Goal: Information Seeking & Learning: Learn about a topic

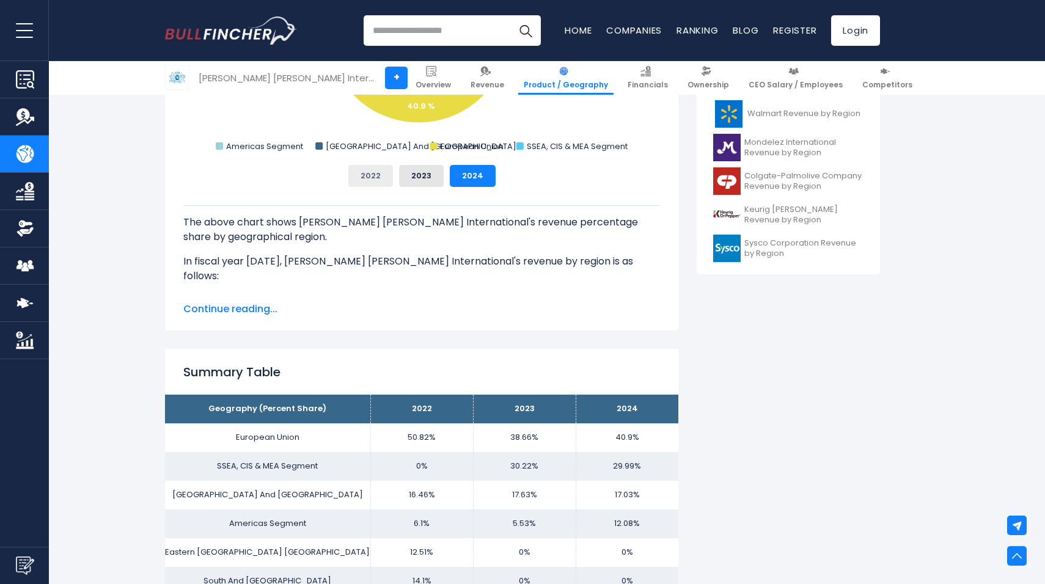
scroll to position [531, 0]
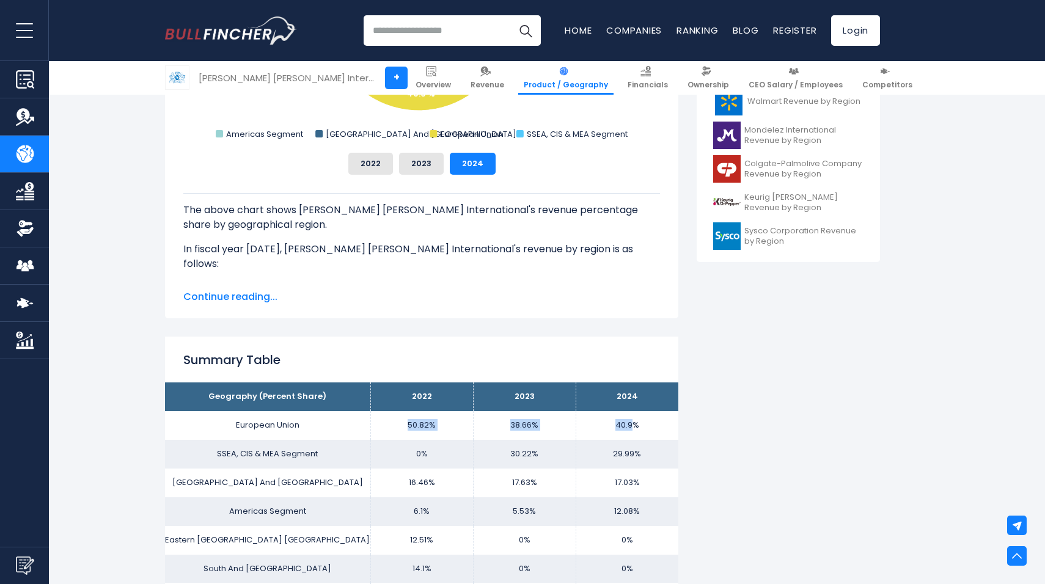
drag, startPoint x: 405, startPoint y: 422, endPoint x: 632, endPoint y: 428, distance: 227.3
click at [632, 428] on tr "European Union 50.82% 38.66% 40.9%" at bounding box center [421, 425] width 513 height 29
click at [551, 220] on p "The above chart shows [PERSON_NAME] [PERSON_NAME] International's revenue perce…" at bounding box center [421, 217] width 476 height 29
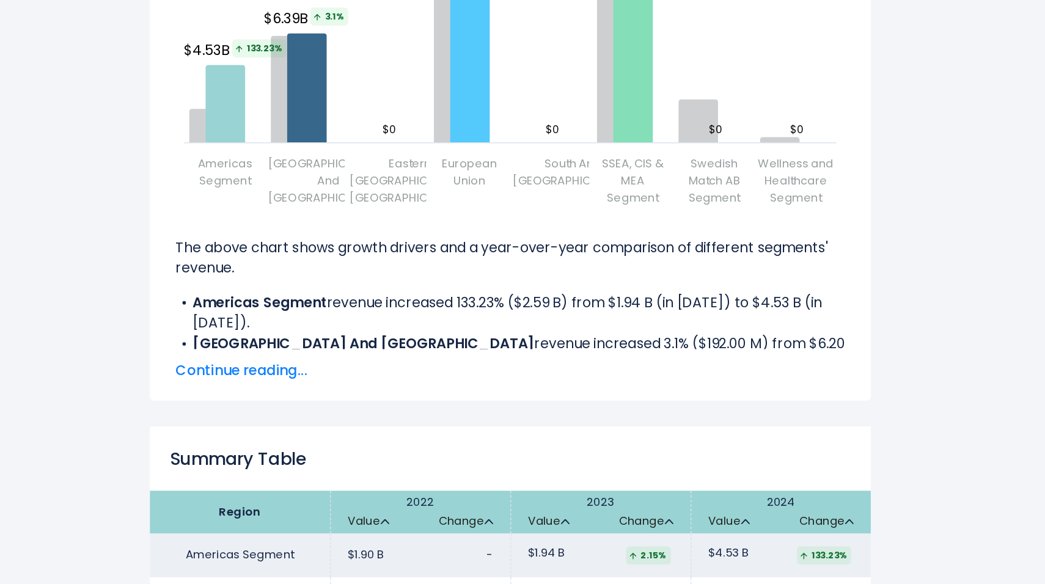
scroll to position [1649, 0]
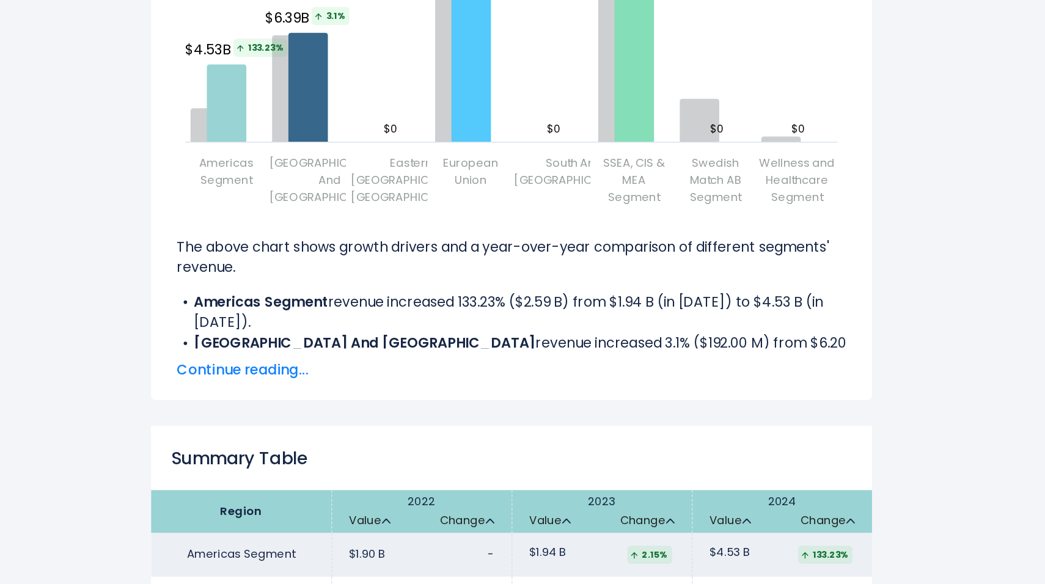
click at [256, 424] on span "Continue reading..." at bounding box center [421, 431] width 476 height 15
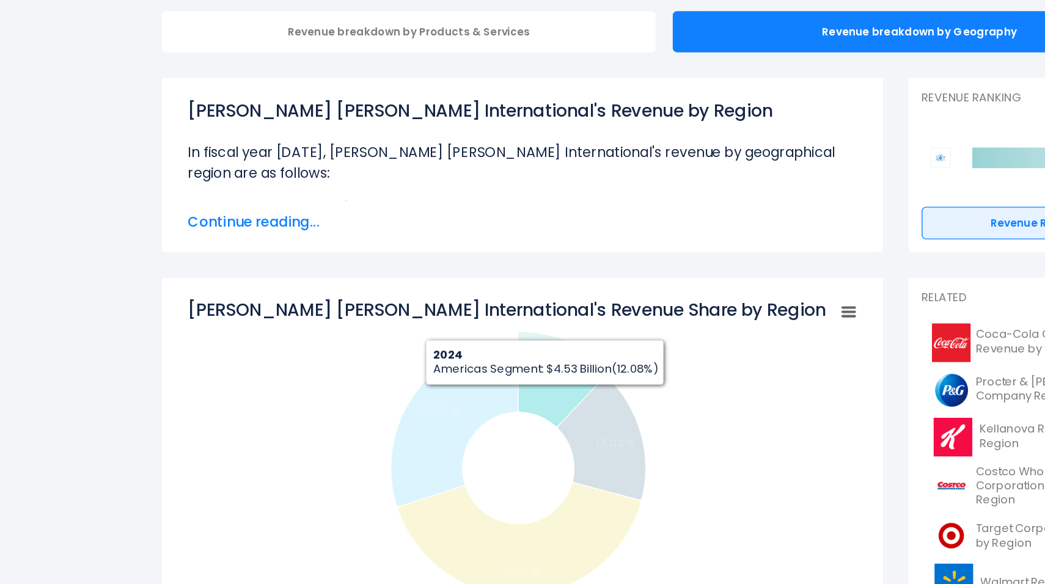
scroll to position [53, 0]
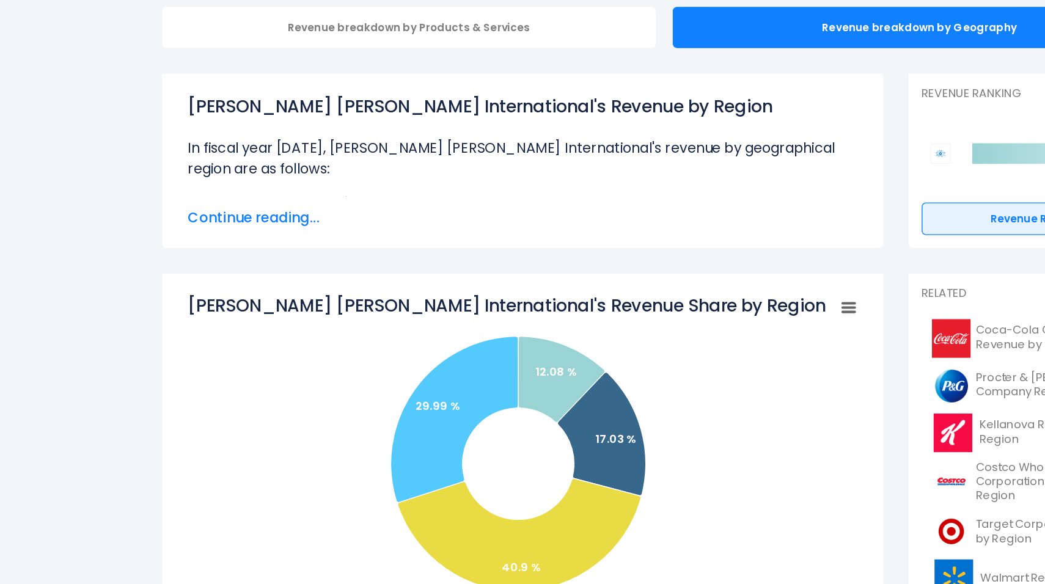
click at [254, 319] on span "Continue reading..." at bounding box center [421, 323] width 476 height 15
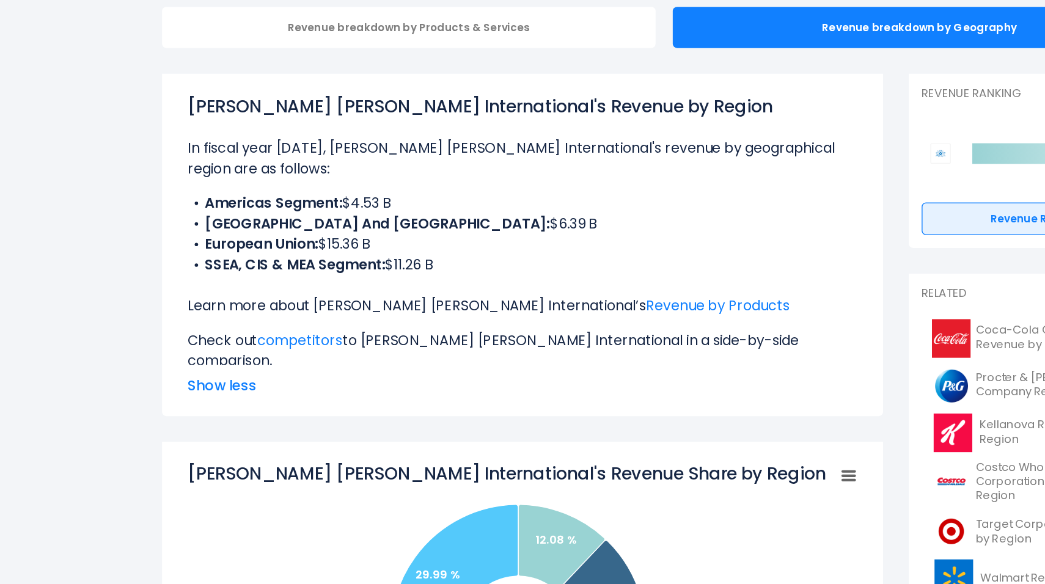
drag, startPoint x: 360, startPoint y: 342, endPoint x: 174, endPoint y: 272, distance: 198.5
click at [183, 305] on ul "Americas Segment: $4.53 B East Asia And Australia: $6.39 B European Union: $15.…" at bounding box center [421, 334] width 476 height 59
copy div "In fiscal year 2024, Philip Morris International's revenue by geographical regi…"
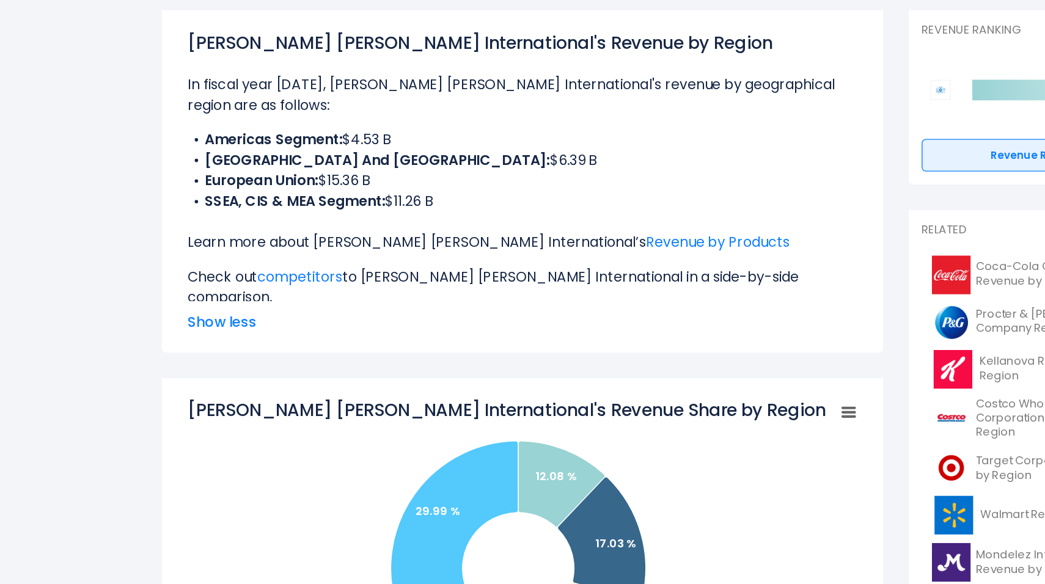
scroll to position [104, 0]
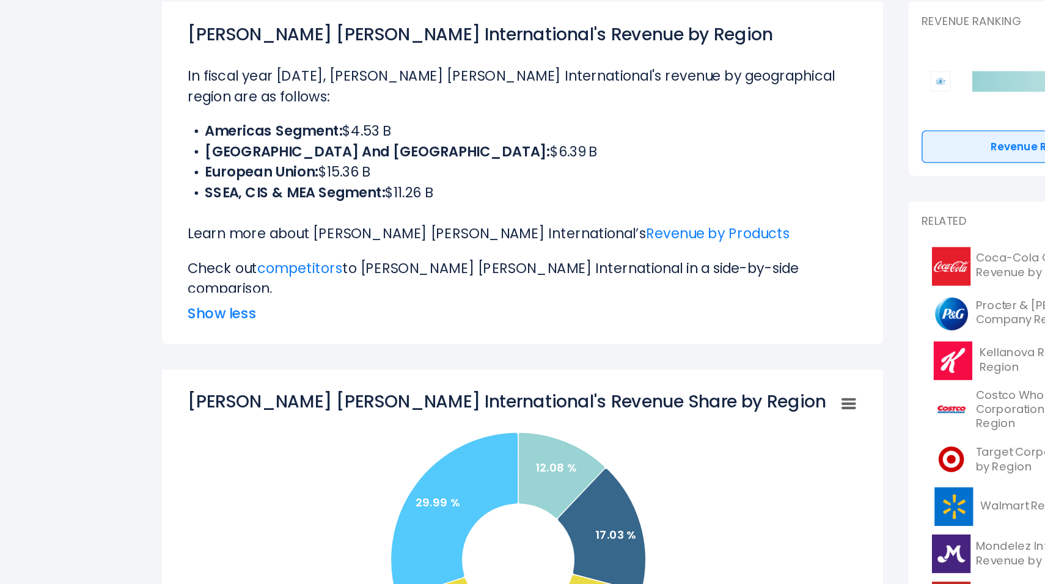
click at [319, 394] on span "Show less" at bounding box center [421, 391] width 476 height 15
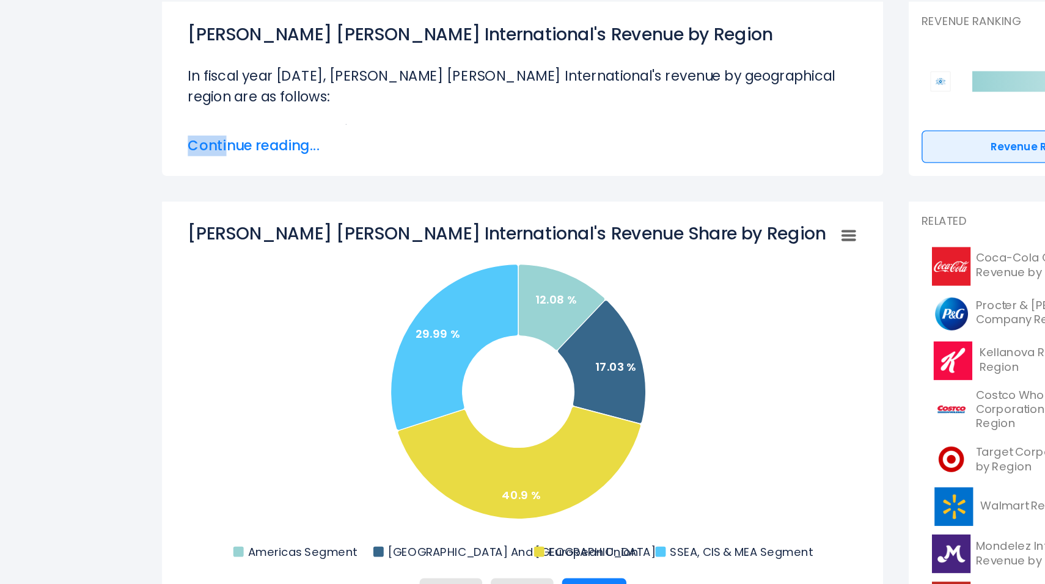
click at [213, 264] on div "Philip Morris International's Revenue by Region In fiscal year 2024, Philip Mor…" at bounding box center [421, 231] width 476 height 96
click at [217, 272] on span "Continue reading..." at bounding box center [421, 271] width 476 height 15
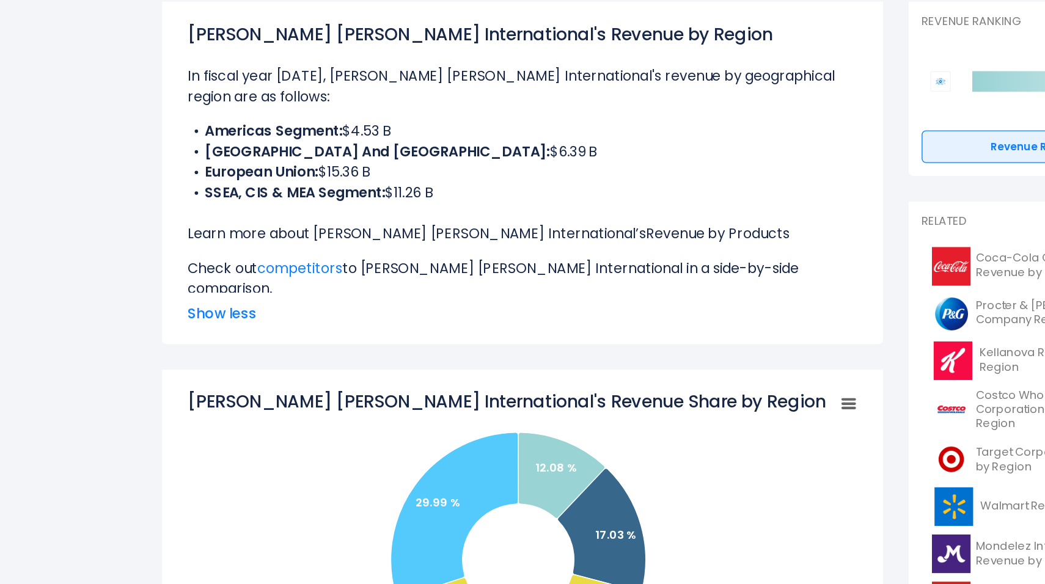
click at [509, 327] on link "Revenue by Products" at bounding box center [560, 334] width 102 height 14
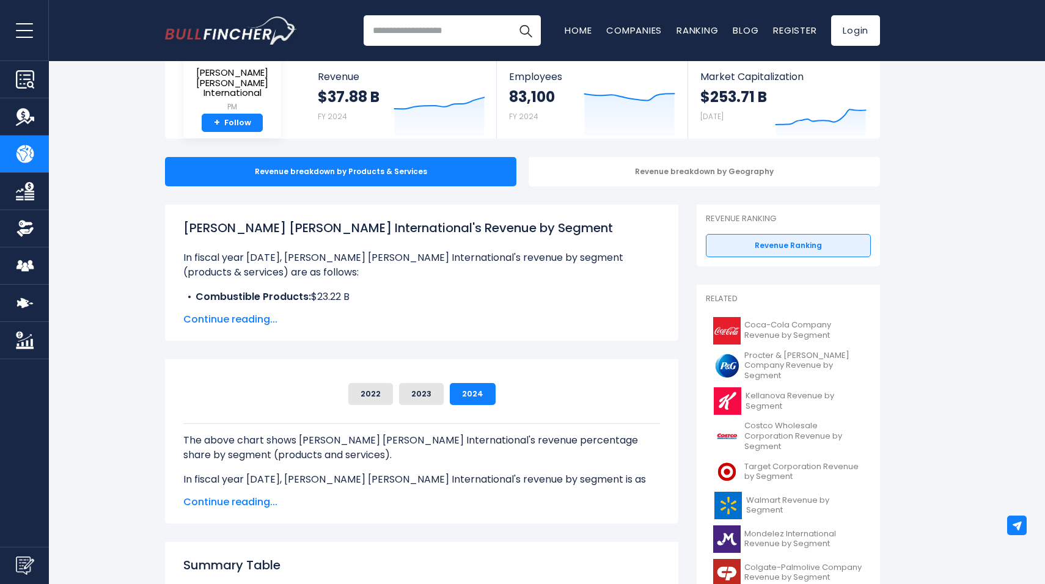
scroll to position [70, 0]
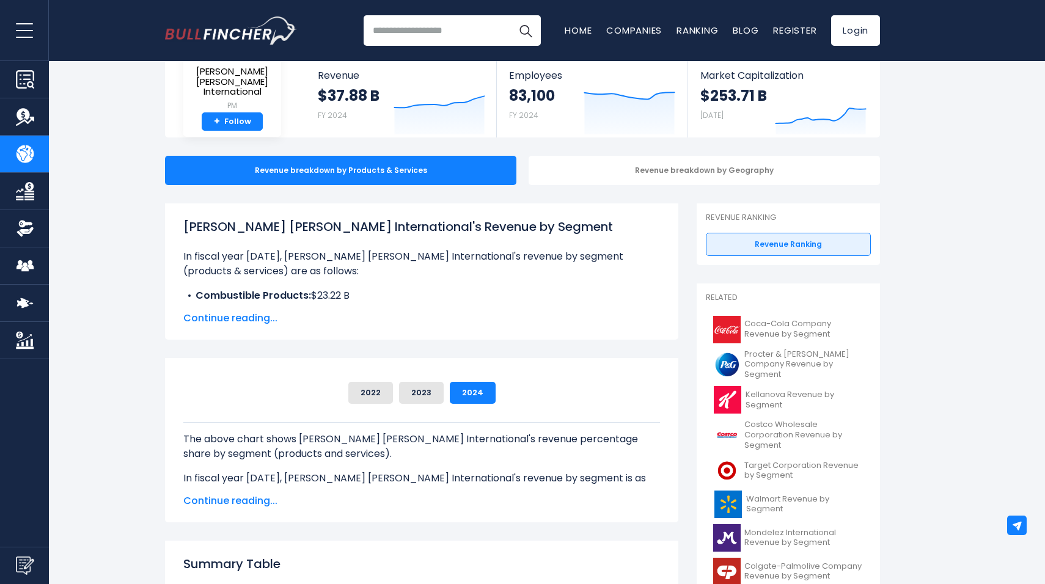
click at [249, 318] on span "Continue reading..." at bounding box center [421, 318] width 476 height 15
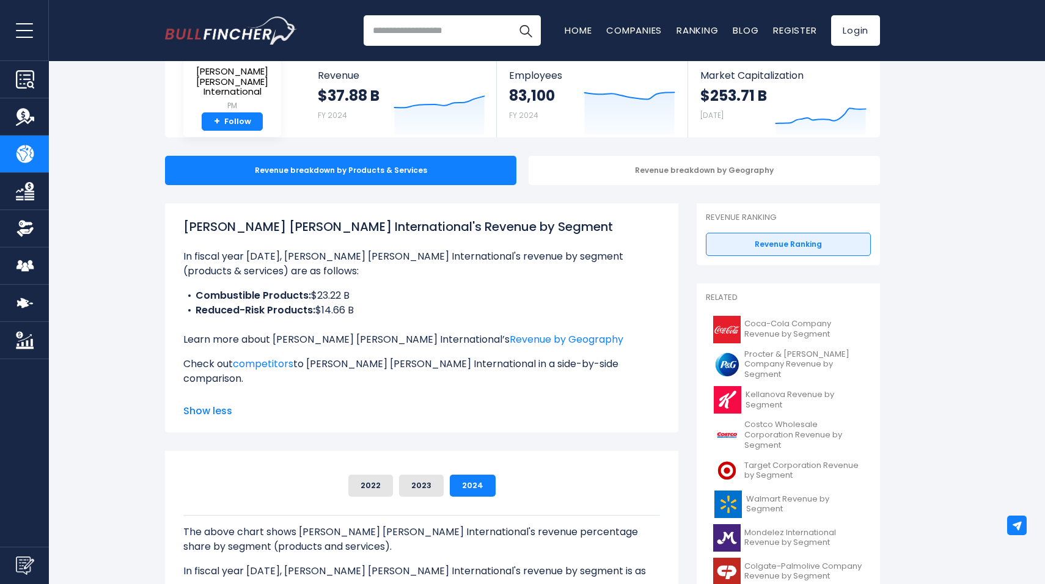
scroll to position [90, 0]
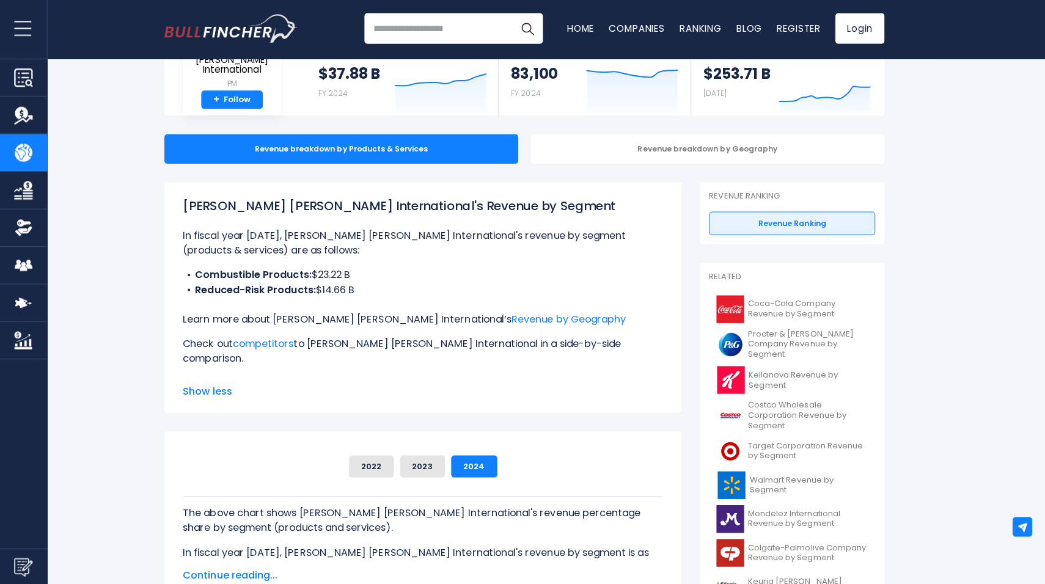
drag, startPoint x: 180, startPoint y: 236, endPoint x: 369, endPoint y: 293, distance: 196.9
click at [369, 293] on div "Philip Morris International's Revenue by Segment In fiscal year 2024, Philip Mo…" at bounding box center [421, 297] width 513 height 229
copy div "In fiscal year 2024, Philip Morris International's revenue by segment (products…"
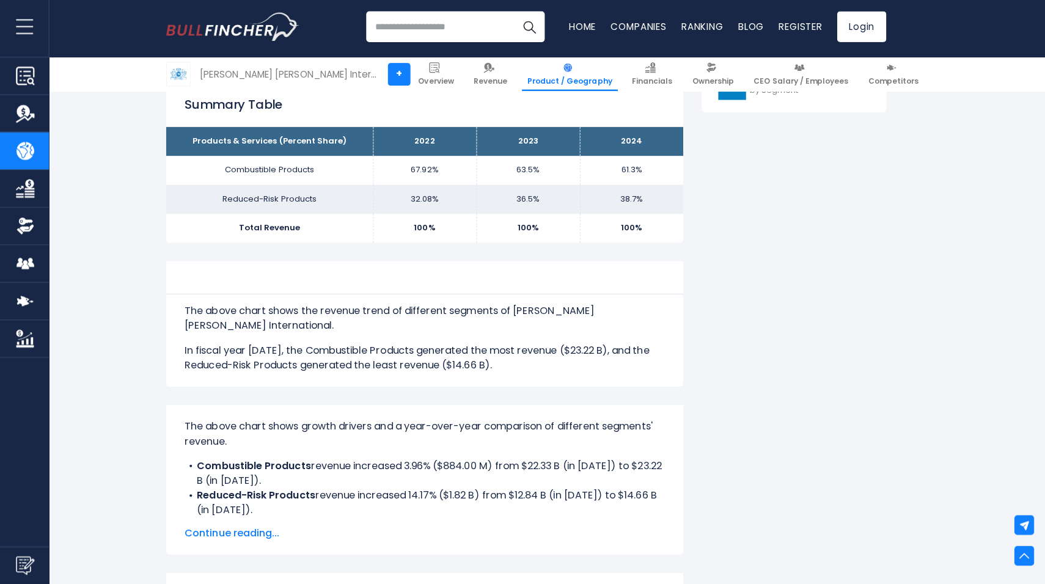
scroll to position [619, 0]
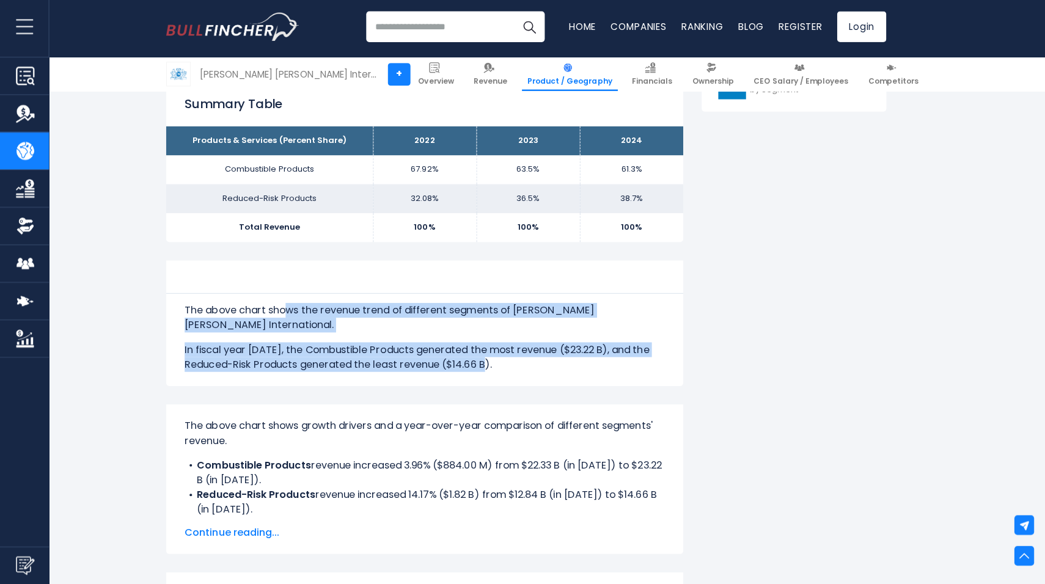
drag, startPoint x: 286, startPoint y: 312, endPoint x: 370, endPoint y: 363, distance: 97.8
click at [370, 363] on div "Philip Morris International's Segments Revenue Trend The above chart shows the …" at bounding box center [421, 325] width 513 height 125
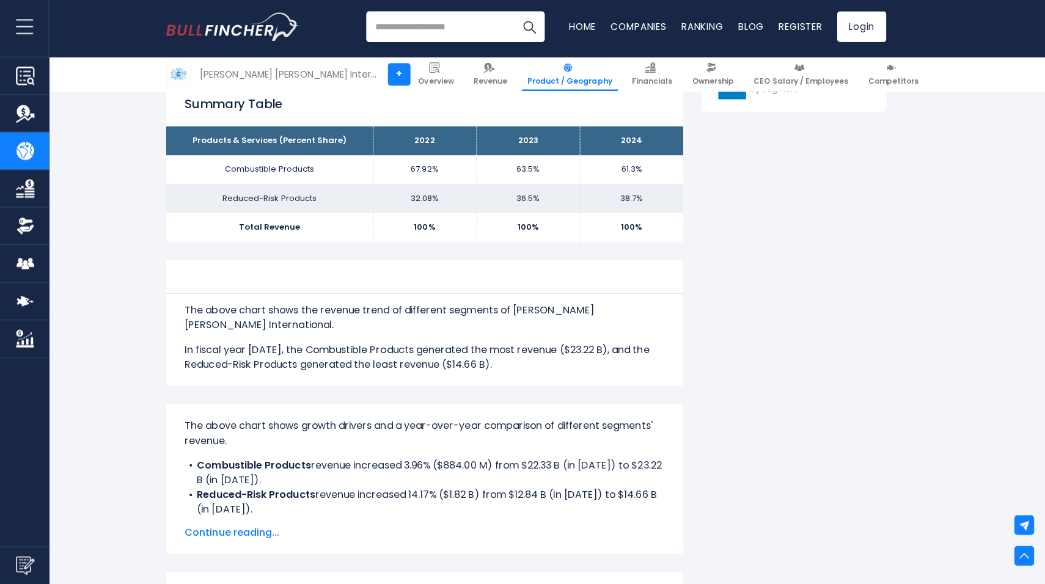
click at [370, 363] on div "Philip Morris International's Segments Revenue Trend The above chart shows the …" at bounding box center [421, 325] width 513 height 125
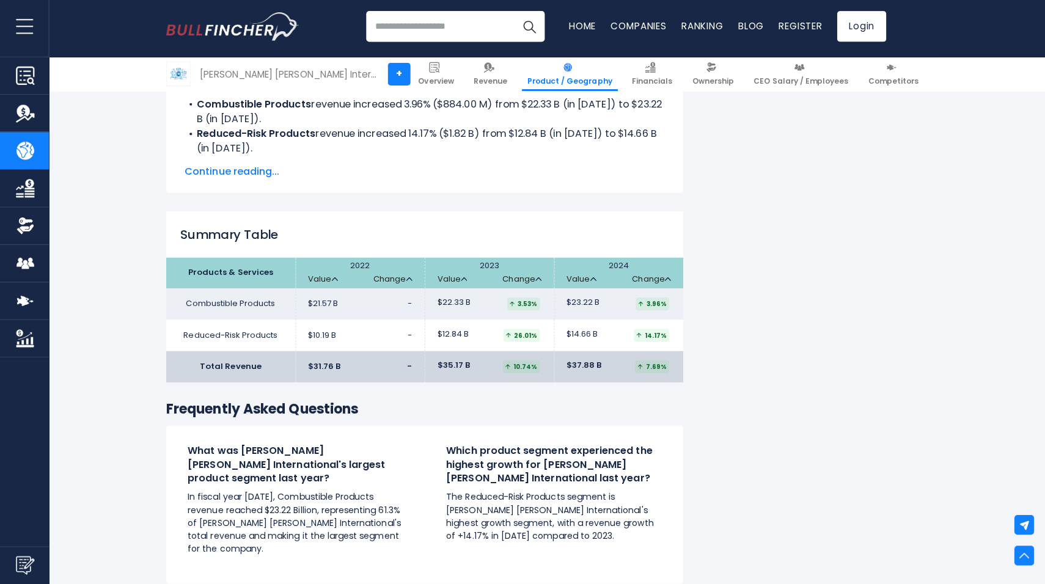
scroll to position [978, 0]
drag, startPoint x: 443, startPoint y: 320, endPoint x: 599, endPoint y: 320, distance: 155.8
click at [599, 321] on tr "Reduced-Risk Products $10.19 B - $12.84 B $14.66 B" at bounding box center [421, 336] width 513 height 31
click at [594, 324] on td "$14.66 B 14.17%" at bounding box center [614, 336] width 128 height 31
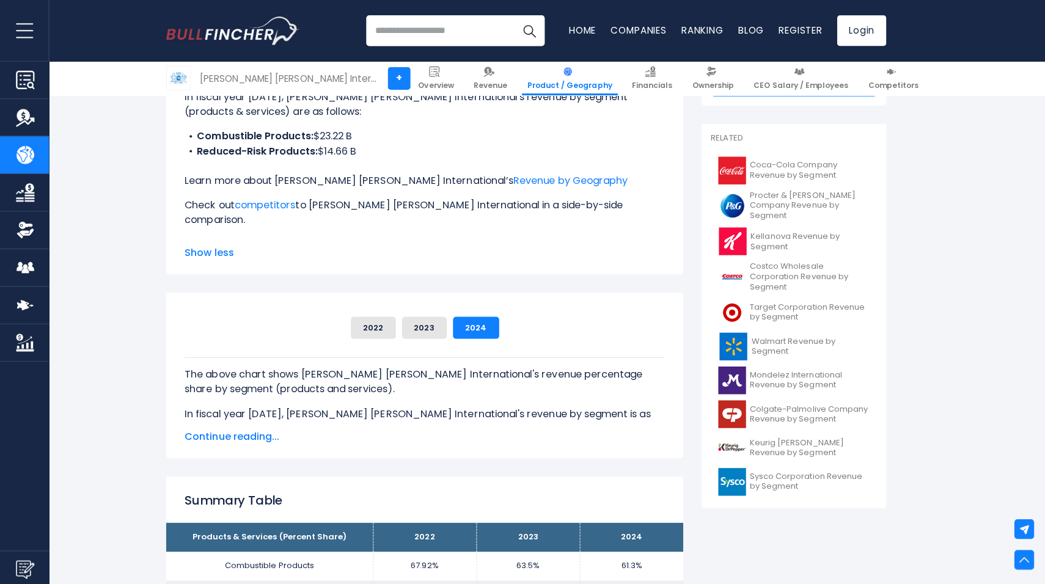
scroll to position [228, 0]
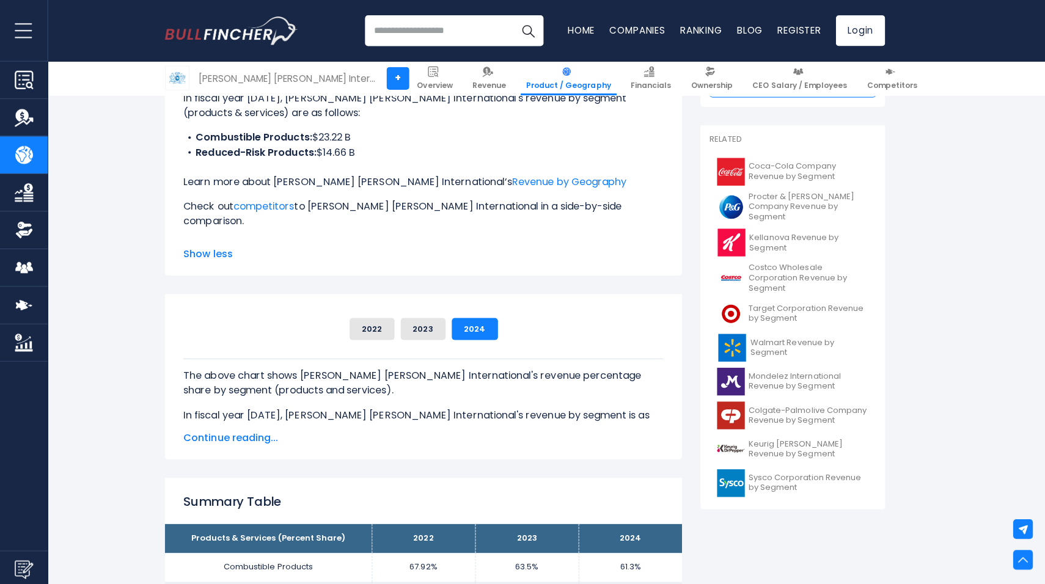
click at [249, 437] on span "Continue reading..." at bounding box center [421, 435] width 476 height 15
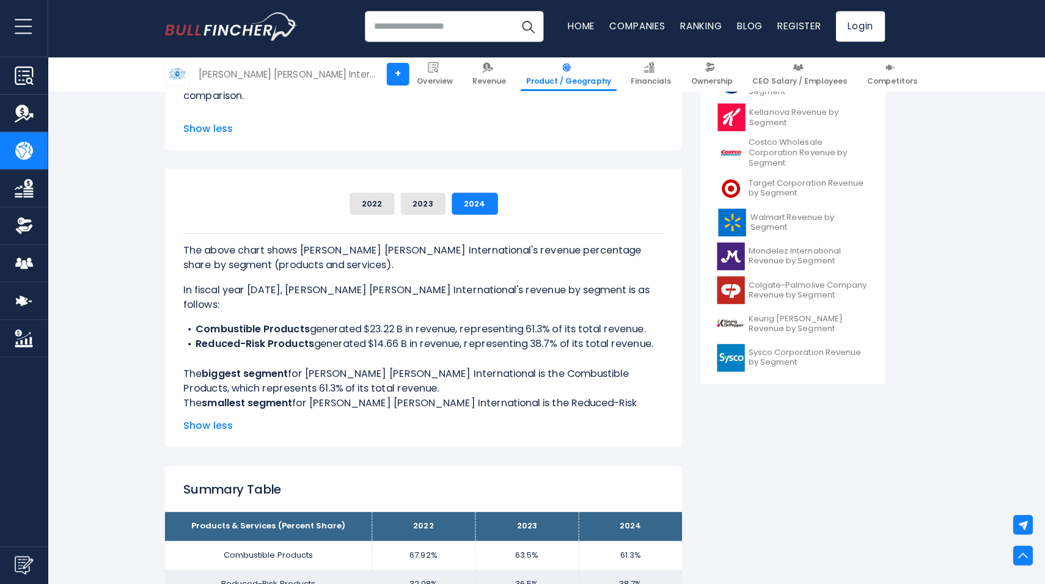
scroll to position [350, 0]
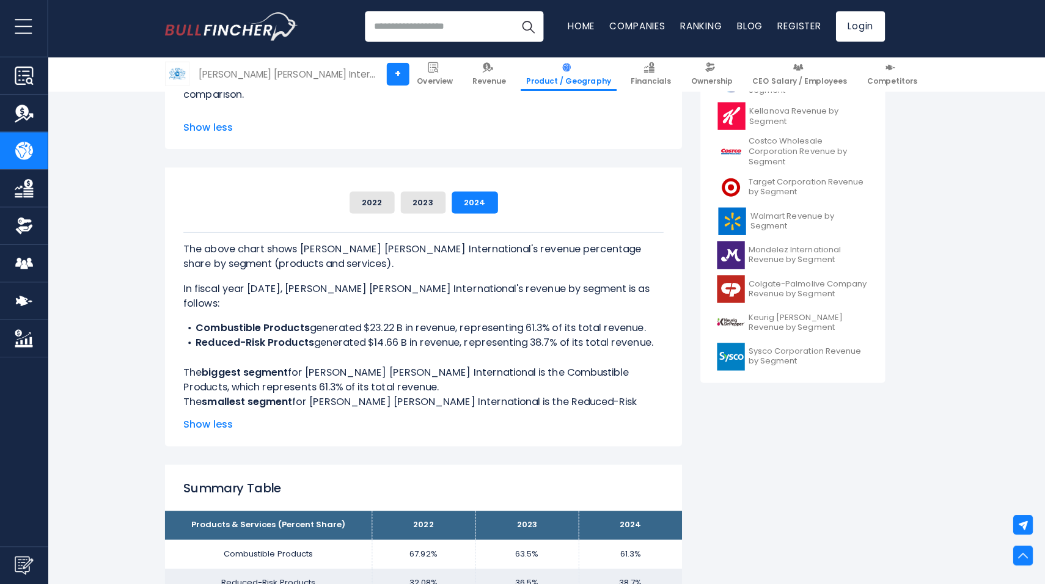
drag, startPoint x: 367, startPoint y: 399, endPoint x: 356, endPoint y: 359, distance: 41.8
click at [356, 359] on div "The above chart shows Philip Morris International's revenue percentage share by…" at bounding box center [421, 330] width 476 height 191
click at [307, 357] on div "The above chart shows Philip Morris International's revenue percentage share by…" at bounding box center [421, 330] width 476 height 191
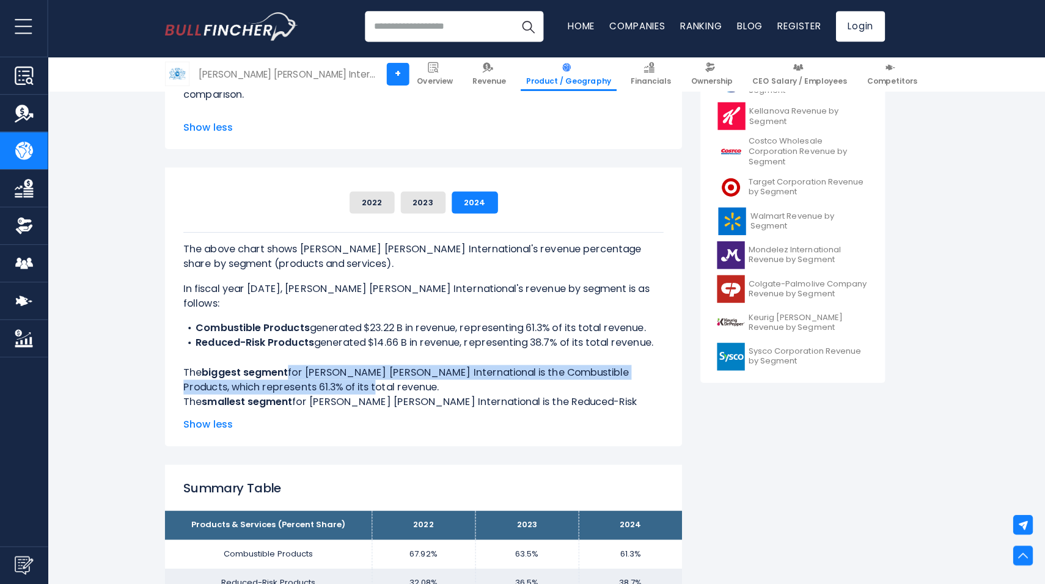
drag, startPoint x: 286, startPoint y: 357, endPoint x: 353, endPoint y: 379, distance: 70.1
click at [353, 379] on div "The above chart shows Philip Morris International's revenue percentage share by…" at bounding box center [421, 330] width 476 height 191
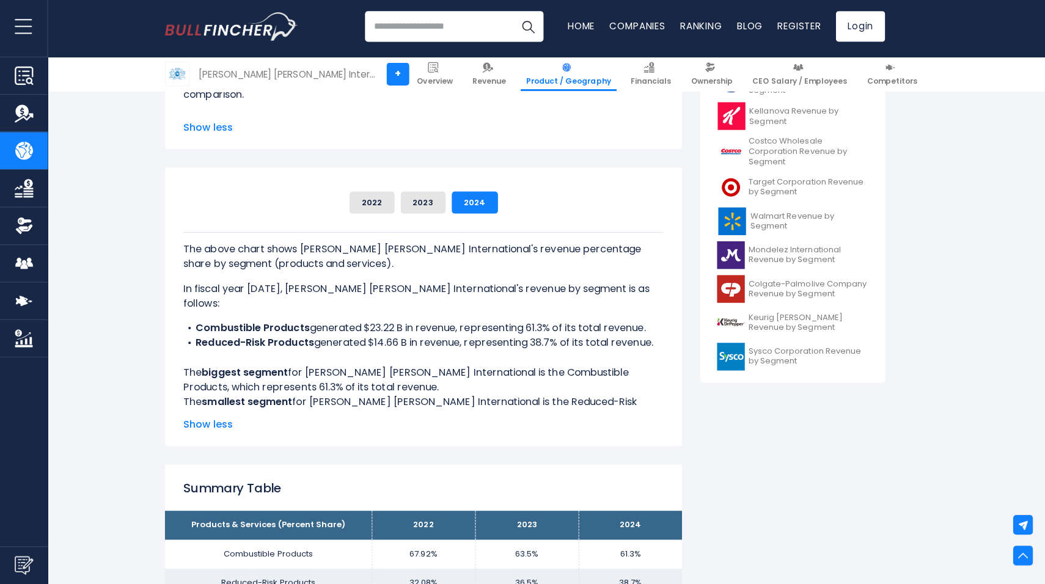
drag, startPoint x: 369, startPoint y: 404, endPoint x: 360, endPoint y: 381, distance: 24.4
click at [360, 381] on div "The above chart shows Philip Morris International's revenue percentage share by…" at bounding box center [421, 330] width 476 height 191
click at [377, 360] on div "The above chart shows Philip Morris International's revenue percentage share by…" at bounding box center [421, 330] width 476 height 191
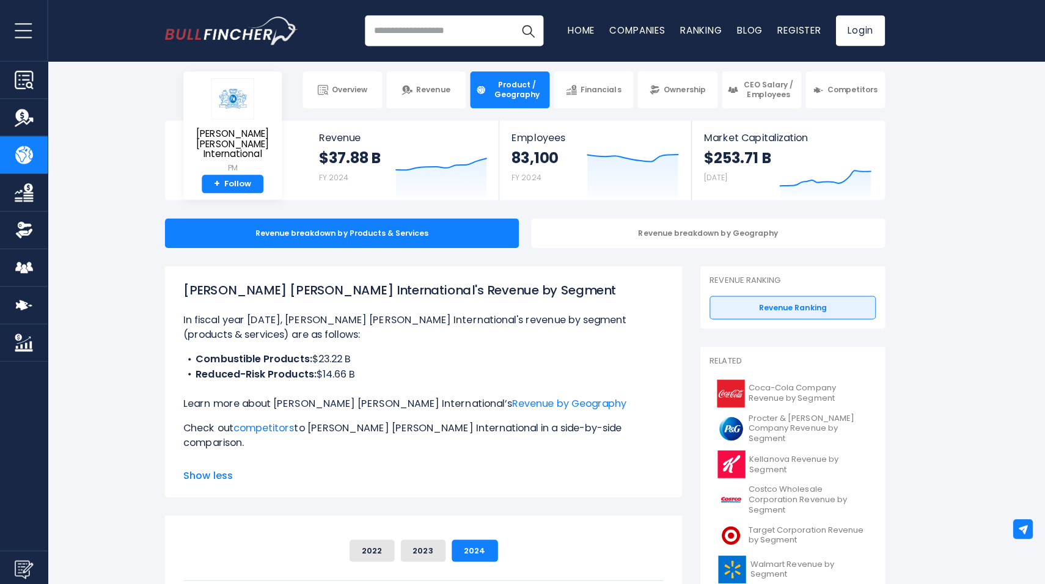
scroll to position [0, 0]
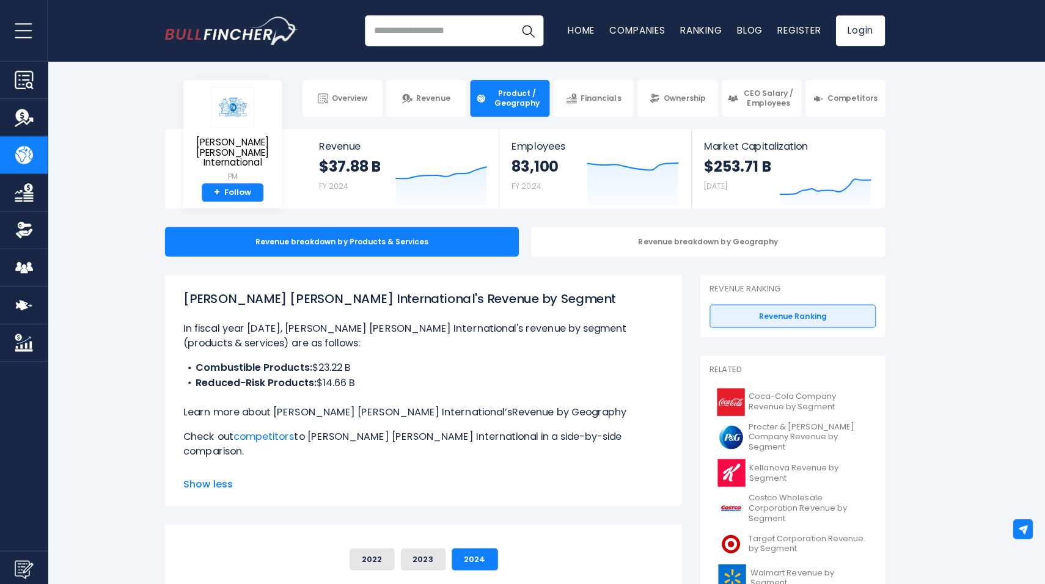
click at [509, 409] on link "Revenue by Geography" at bounding box center [566, 409] width 114 height 14
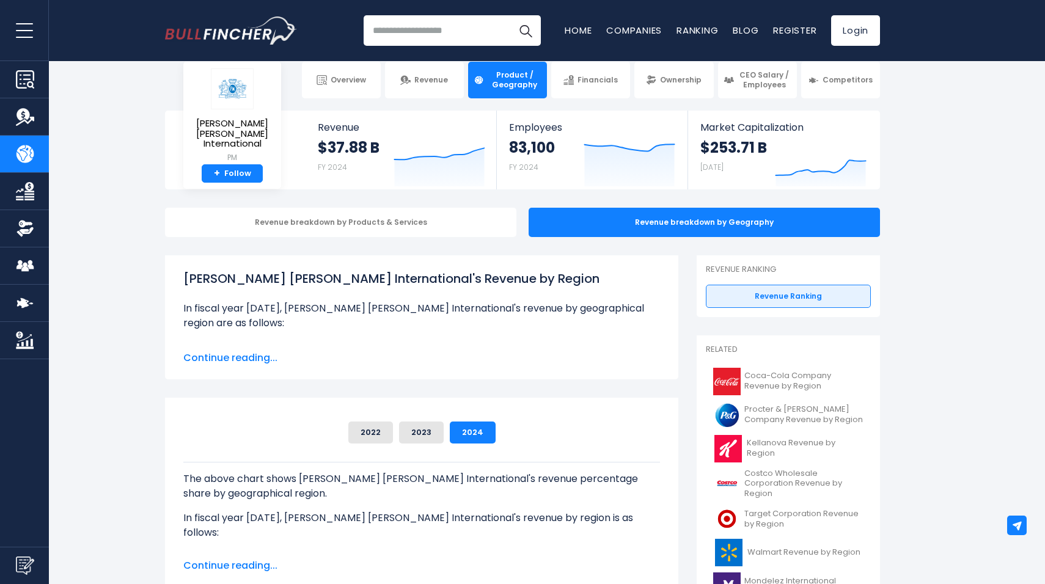
scroll to position [38, 0]
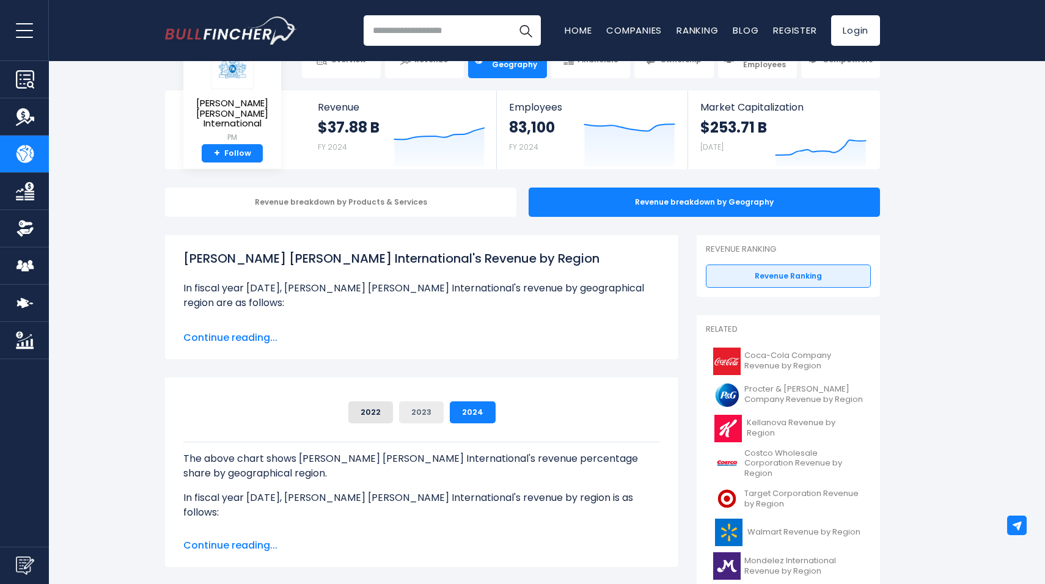
click at [421, 412] on button "2023" at bounding box center [421, 412] width 45 height 22
click at [483, 414] on button "2024" at bounding box center [473, 412] width 46 height 22
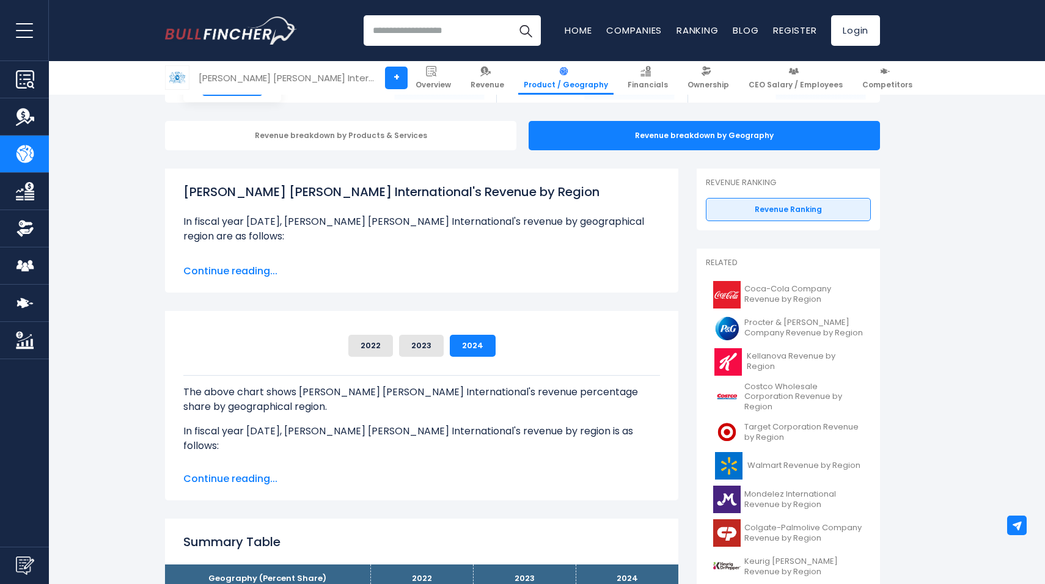
scroll to position [106, 0]
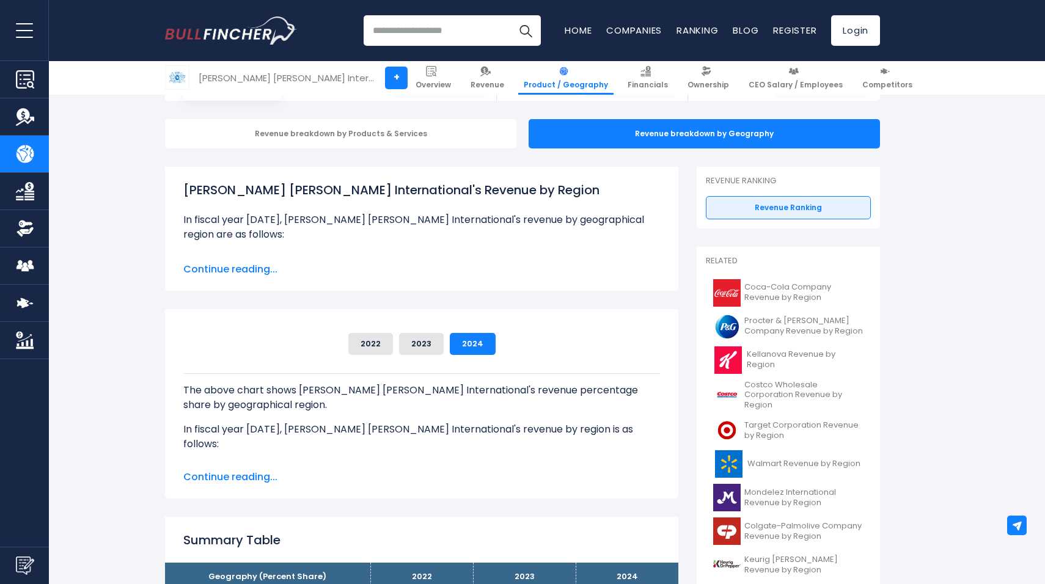
click at [219, 266] on span "Continue reading..." at bounding box center [421, 269] width 476 height 15
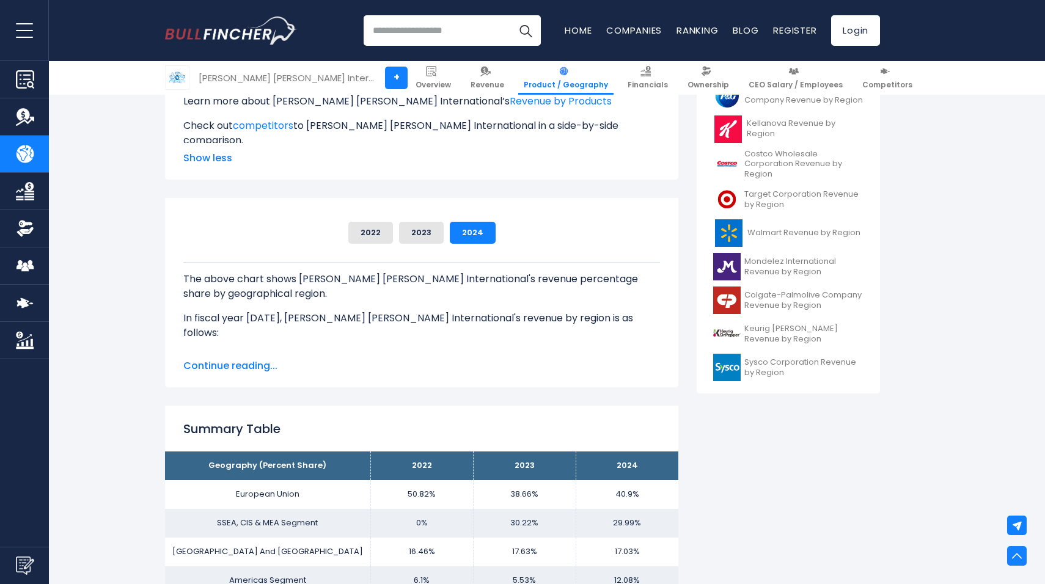
scroll to position [366, 0]
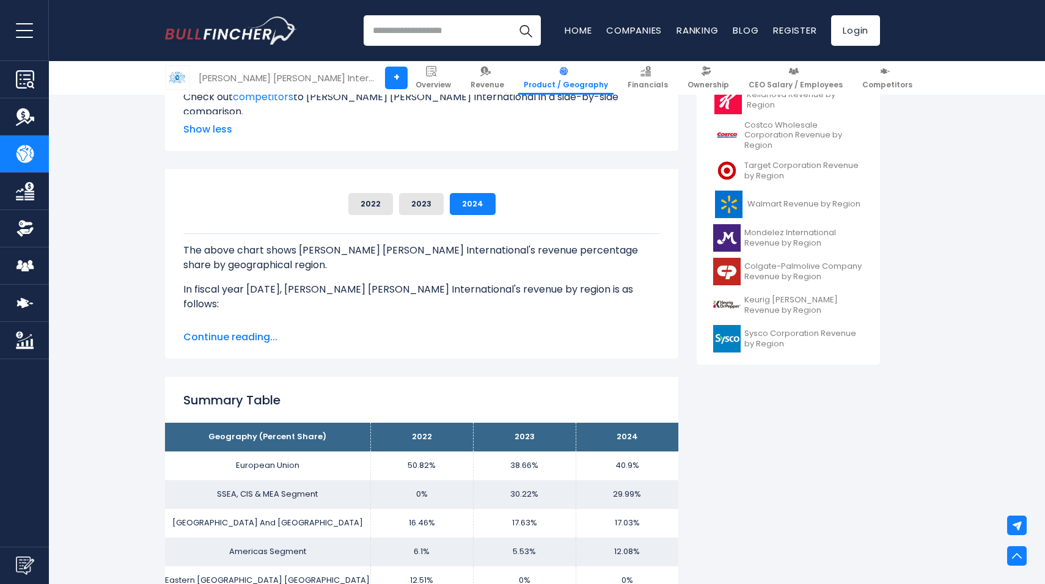
click at [237, 340] on span "Continue reading..." at bounding box center [421, 337] width 476 height 15
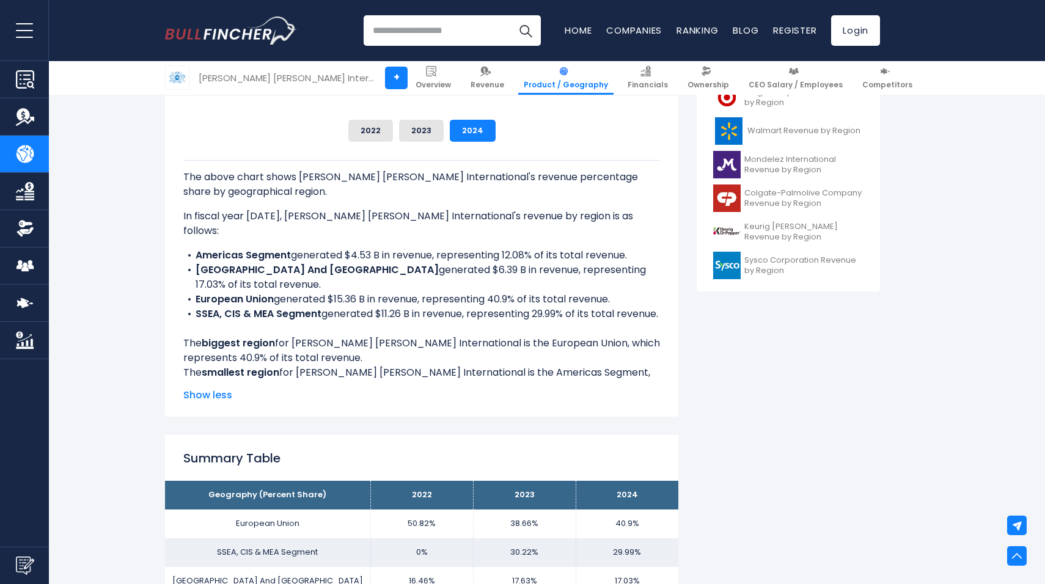
scroll to position [440, 0]
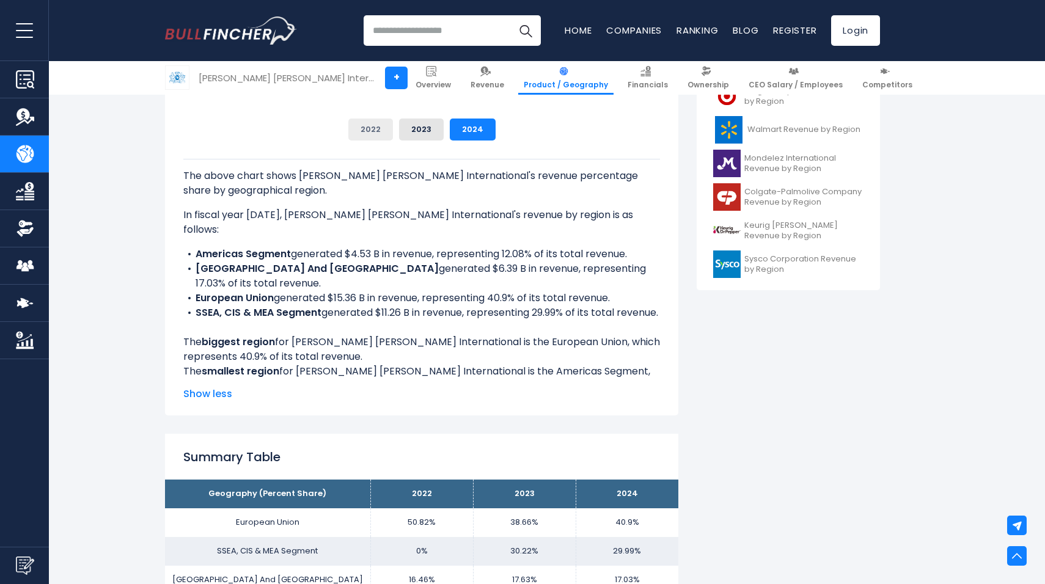
click at [375, 122] on button "2022" at bounding box center [370, 130] width 45 height 22
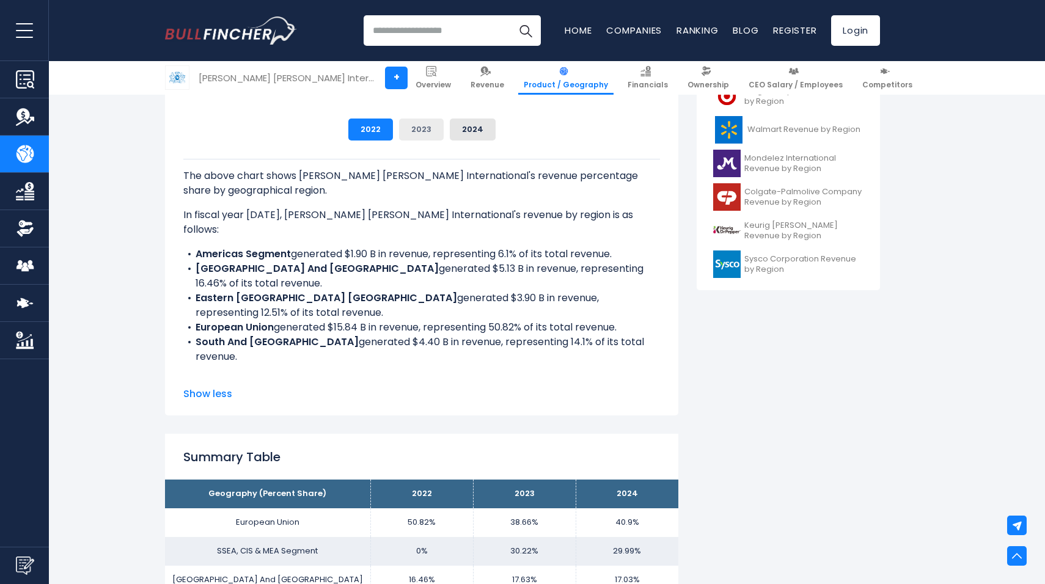
click at [421, 135] on button "2023" at bounding box center [421, 130] width 45 height 22
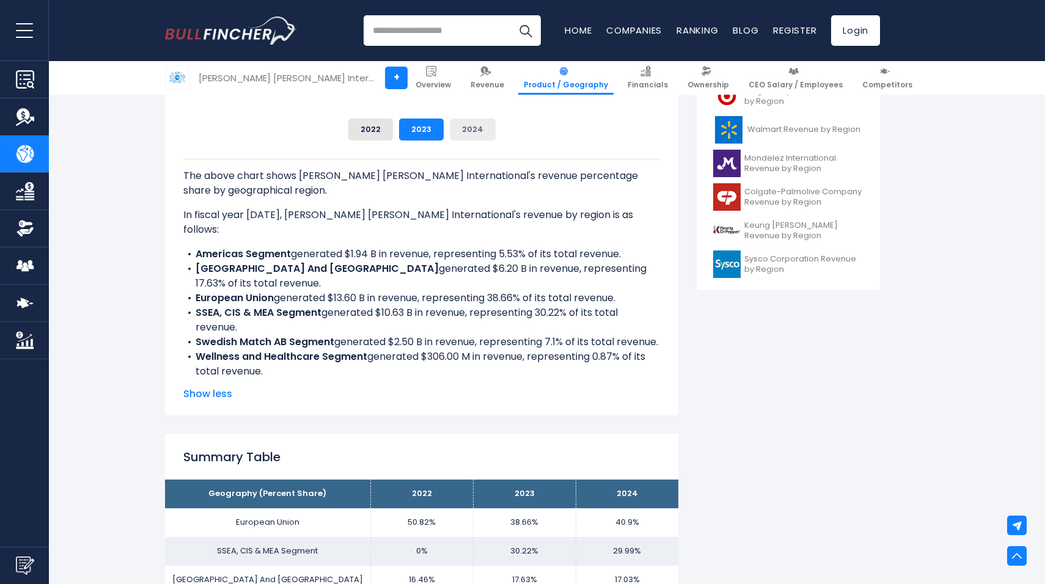
click at [469, 129] on button "2024" at bounding box center [473, 130] width 46 height 22
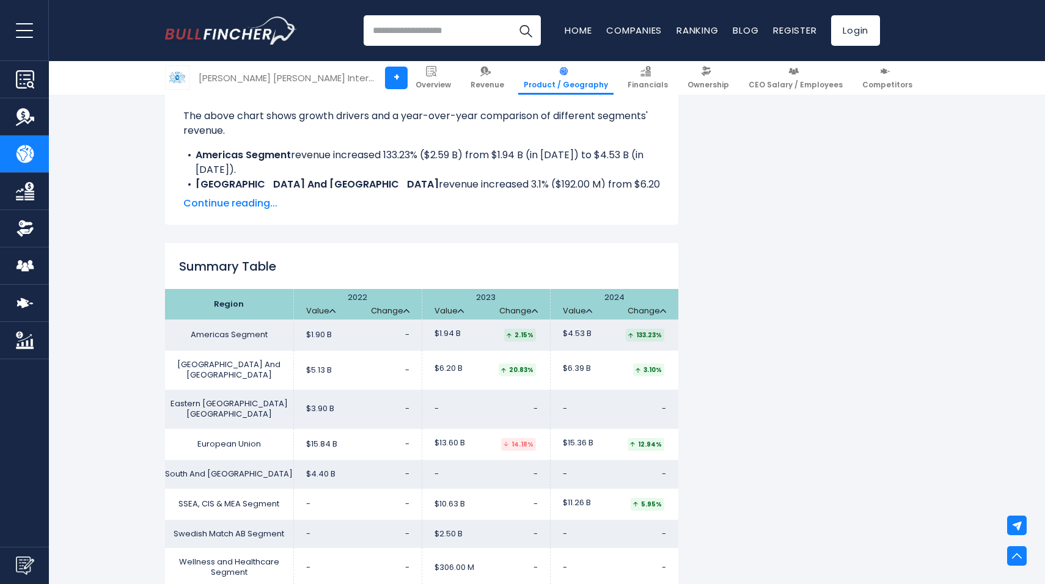
scroll to position [1286, 0]
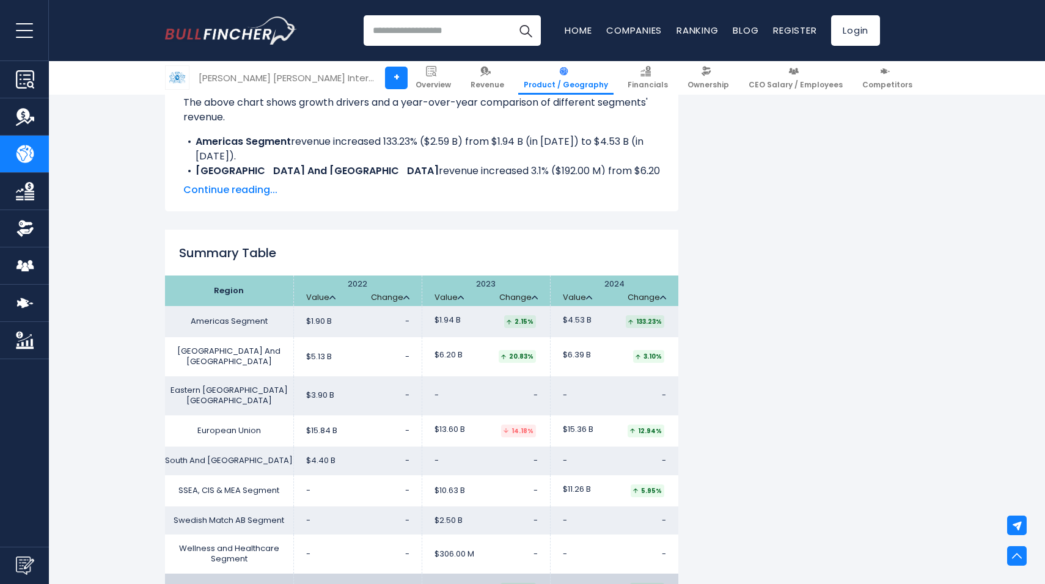
click at [776, 257] on div "Philip Morris International's Revenue by Region In fiscal year 2024, Philip Mor…" at bounding box center [522, 56] width 715 height 2139
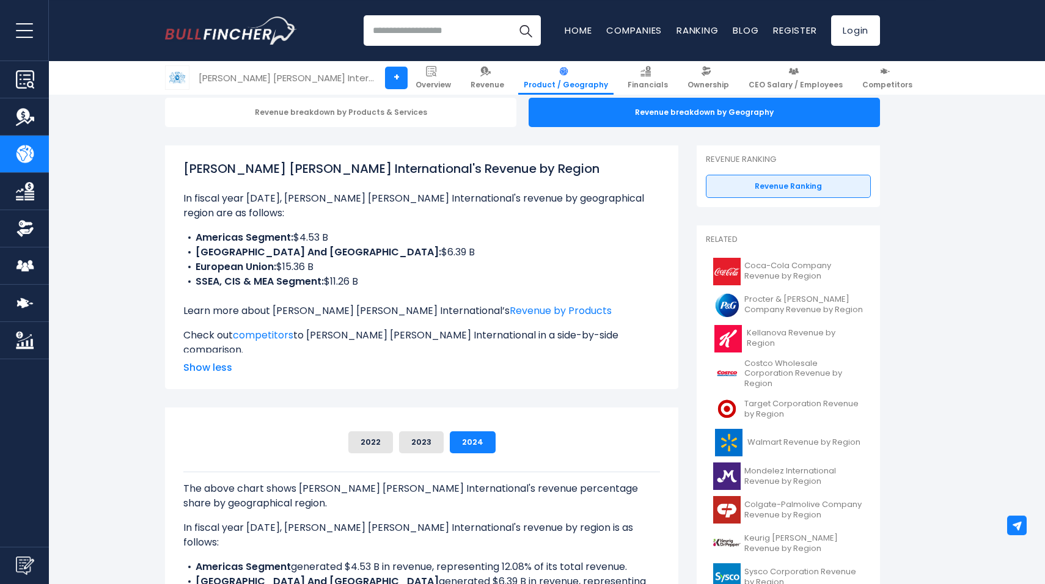
scroll to position [129, 0]
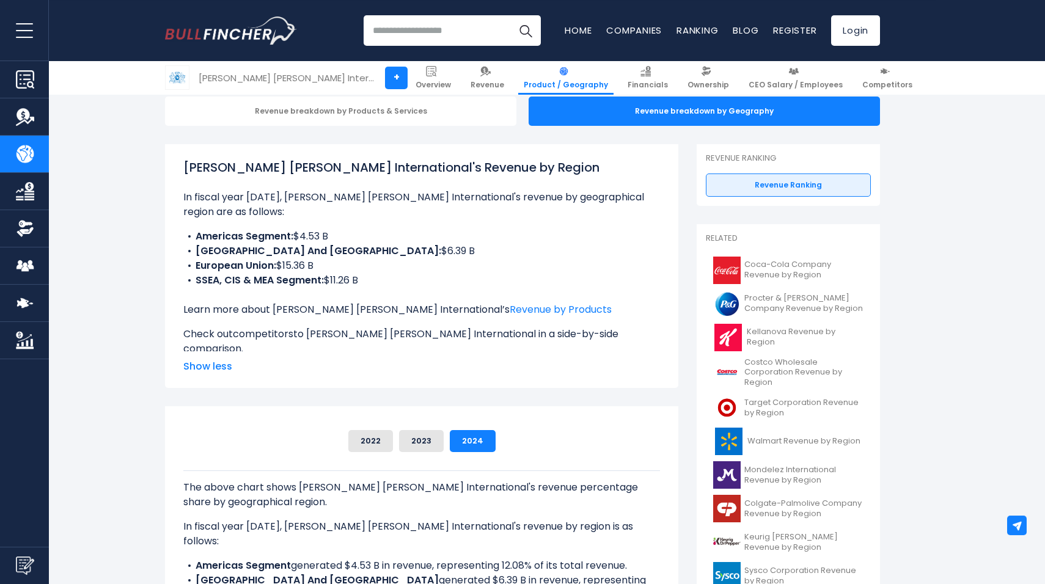
click at [271, 327] on link "competitors" at bounding box center [263, 334] width 60 height 14
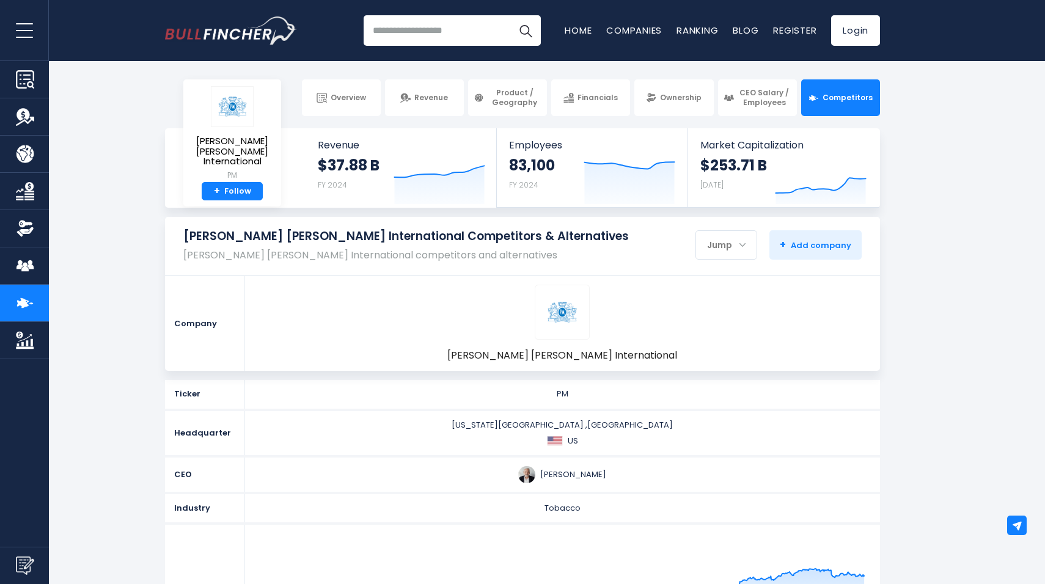
click at [549, 397] on div "PM" at bounding box center [562, 393] width 628 height 11
drag, startPoint x: 296, startPoint y: 243, endPoint x: 323, endPoint y: 272, distance: 39.4
click at [323, 272] on div "Philip Morris International Competitors & Alternatives Philip Morris Internatio…" at bounding box center [522, 246] width 715 height 59
click at [662, 316] on li "[PERSON_NAME] [PERSON_NAME] International" at bounding box center [561, 323] width 635 height 95
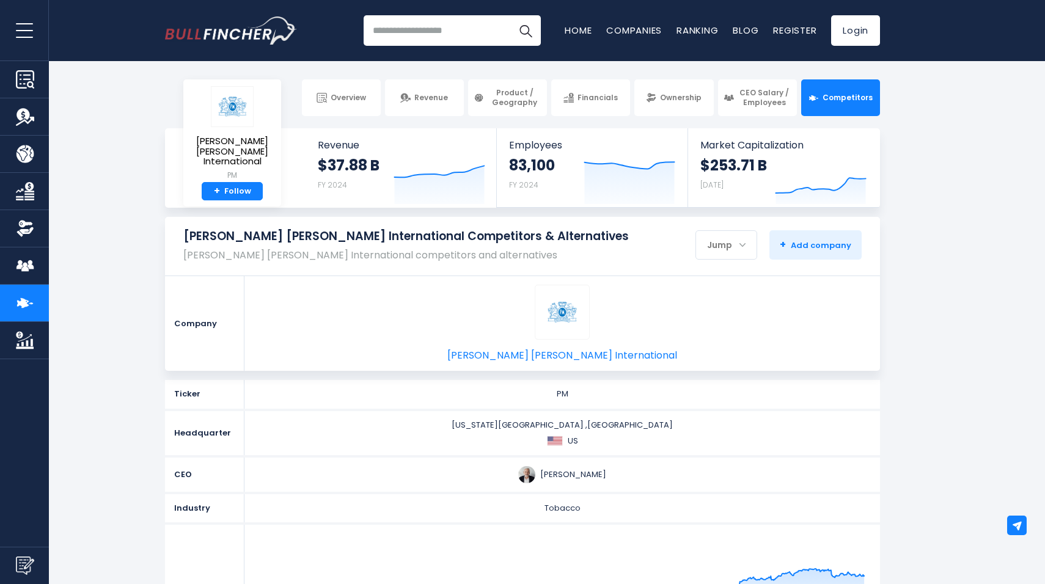
click at [548, 319] on img at bounding box center [562, 312] width 42 height 42
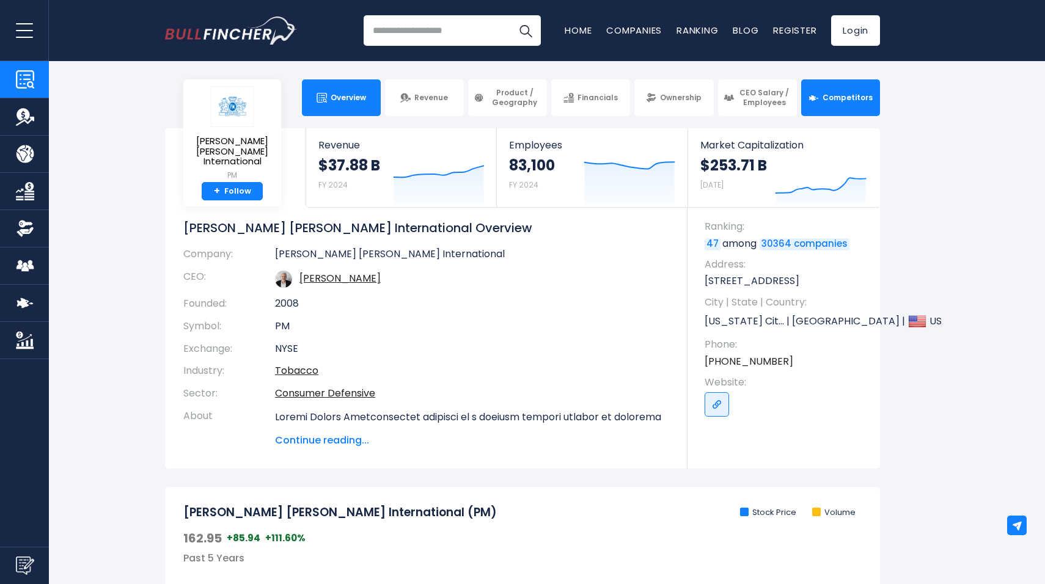
click at [830, 107] on link "Competitors" at bounding box center [840, 97] width 79 height 37
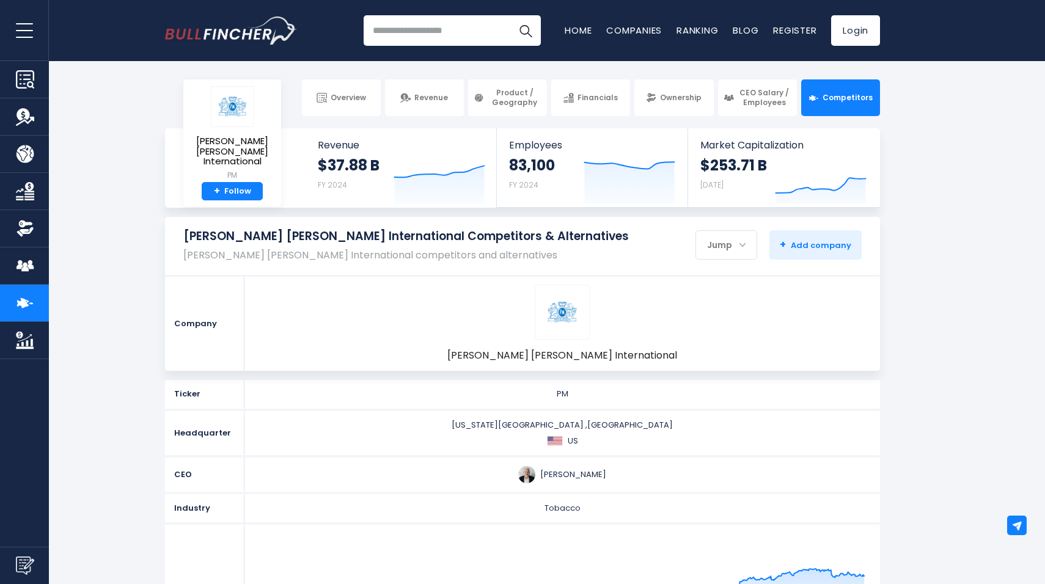
click at [743, 258] on div "Jump" at bounding box center [726, 245] width 60 height 26
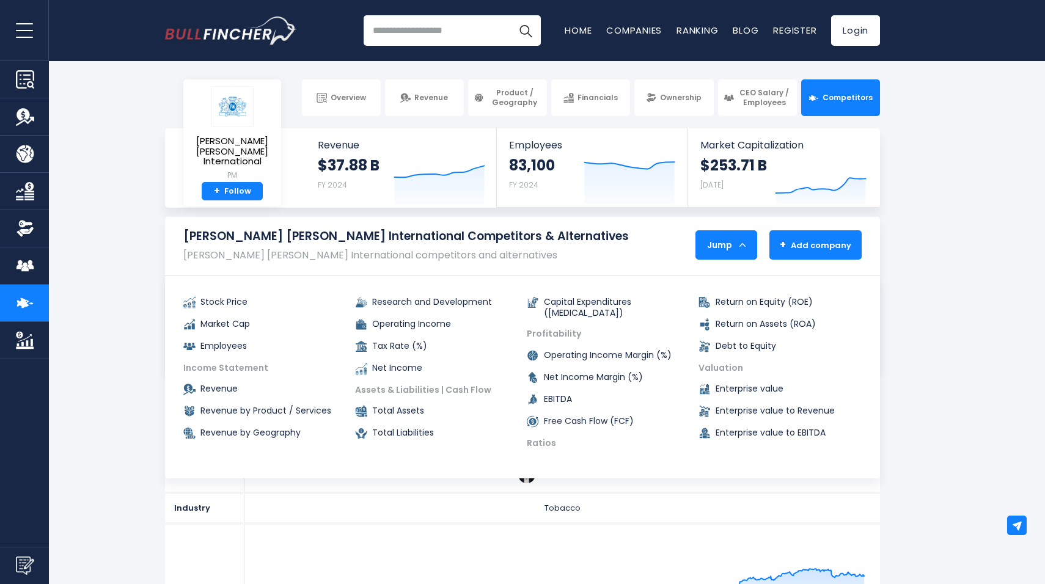
click at [856, 239] on button "+ Add company - Hide" at bounding box center [815, 244] width 92 height 29
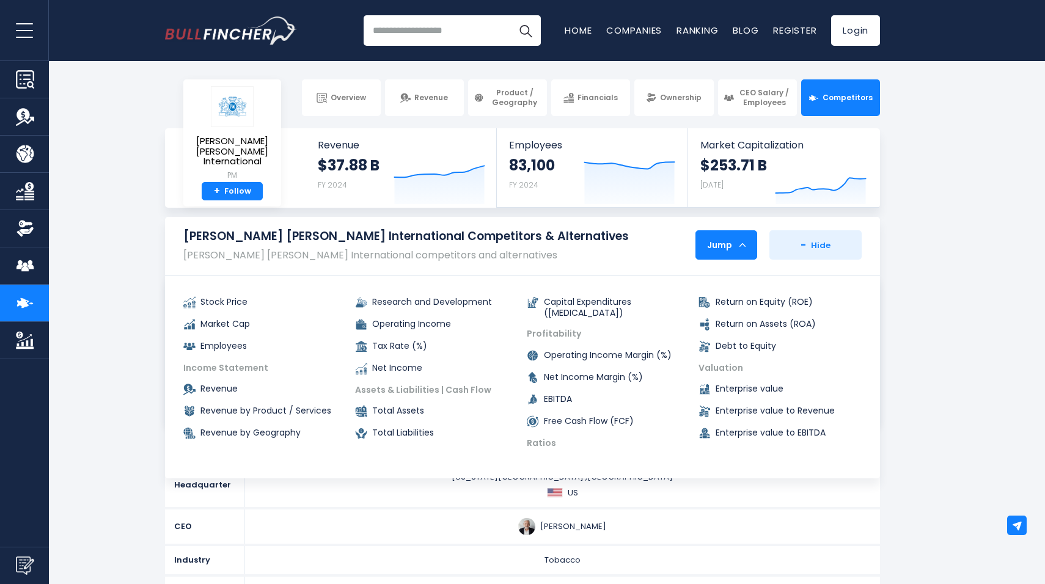
click at [946, 271] on section "[PERSON_NAME] [PERSON_NAME] International Competitors & Alternatives [PERSON_NA…" at bounding box center [522, 320] width 1045 height 206
click at [815, 354] on li "Debt to Equity" at bounding box center [779, 346] width 163 height 22
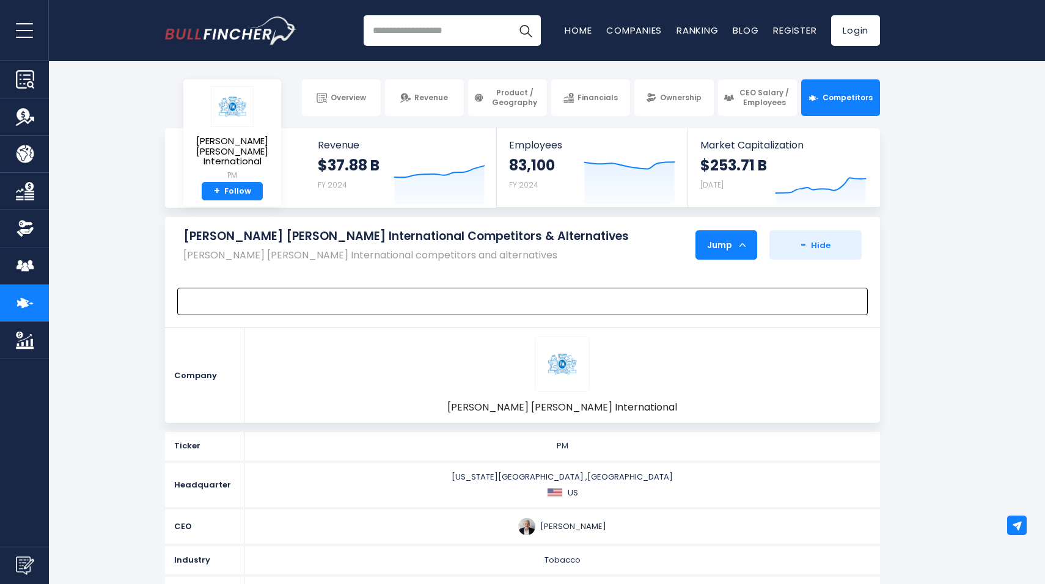
click at [685, 302] on span at bounding box center [517, 301] width 666 height 14
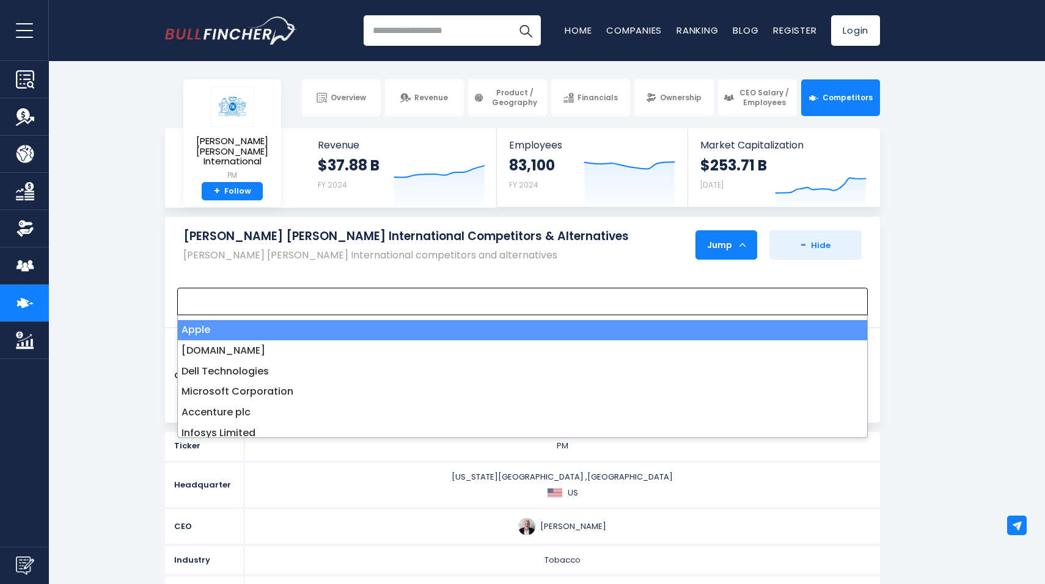
click at [948, 255] on section "[PERSON_NAME] [PERSON_NAME] International Competitors & Alternatives [PERSON_NA…" at bounding box center [522, 320] width 1045 height 206
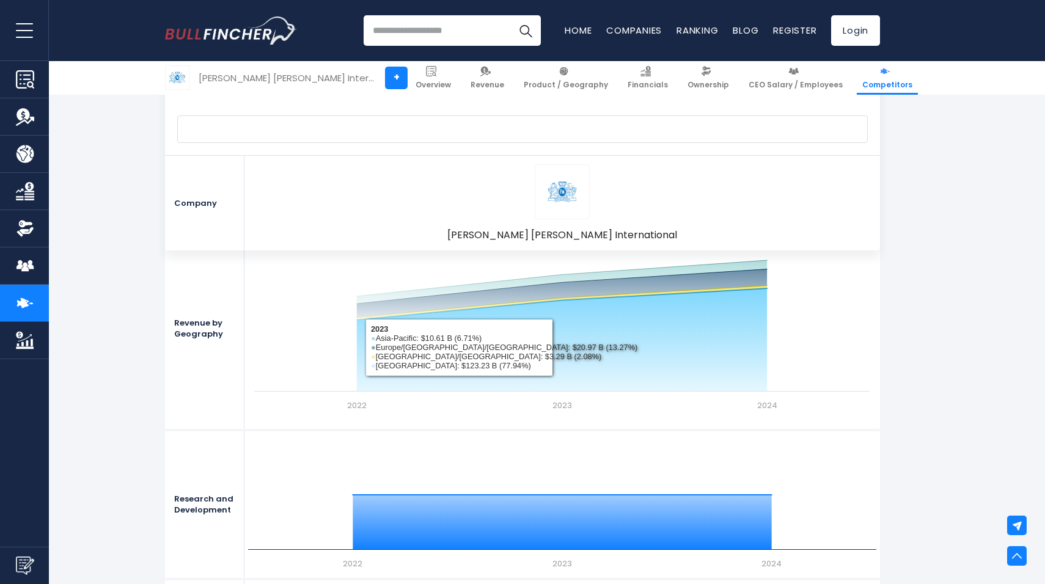
scroll to position [1470, 0]
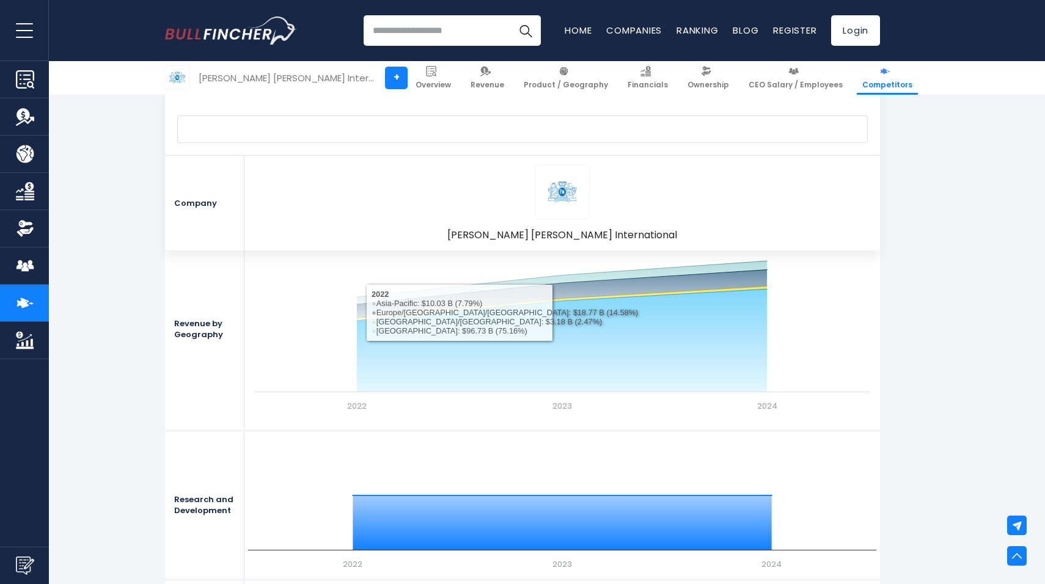
click at [208, 323] on div "Revenue by Geography" at bounding box center [204, 329] width 79 height 200
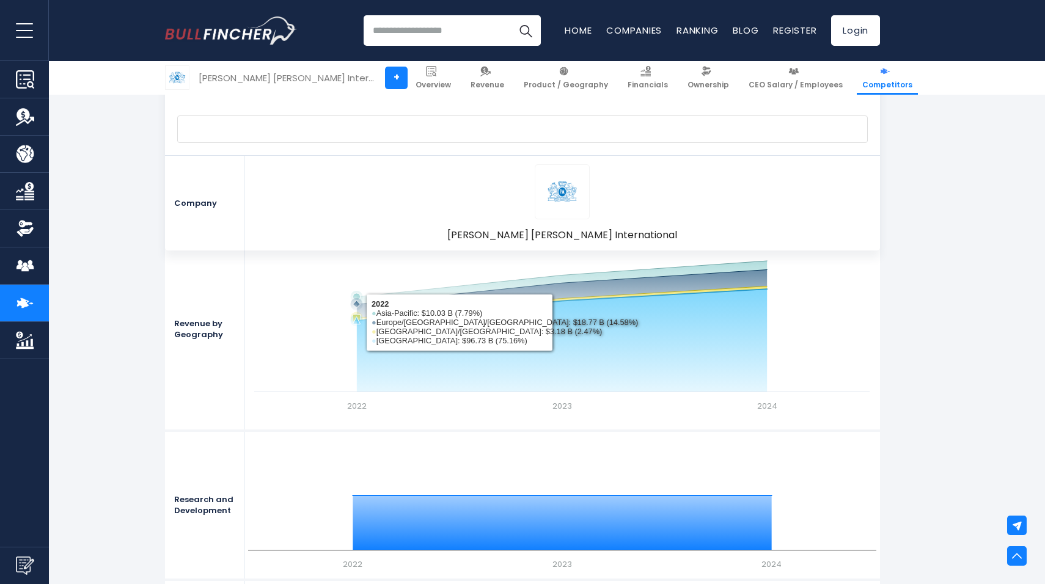
click at [454, 329] on rect at bounding box center [561, 329] width 627 height 183
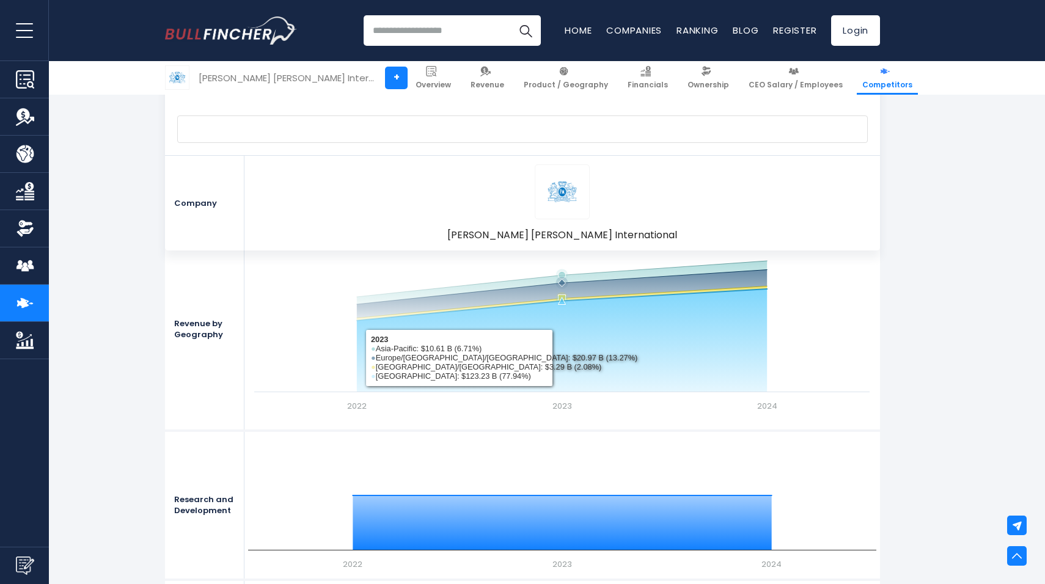
click at [593, 369] on rect at bounding box center [561, 329] width 627 height 183
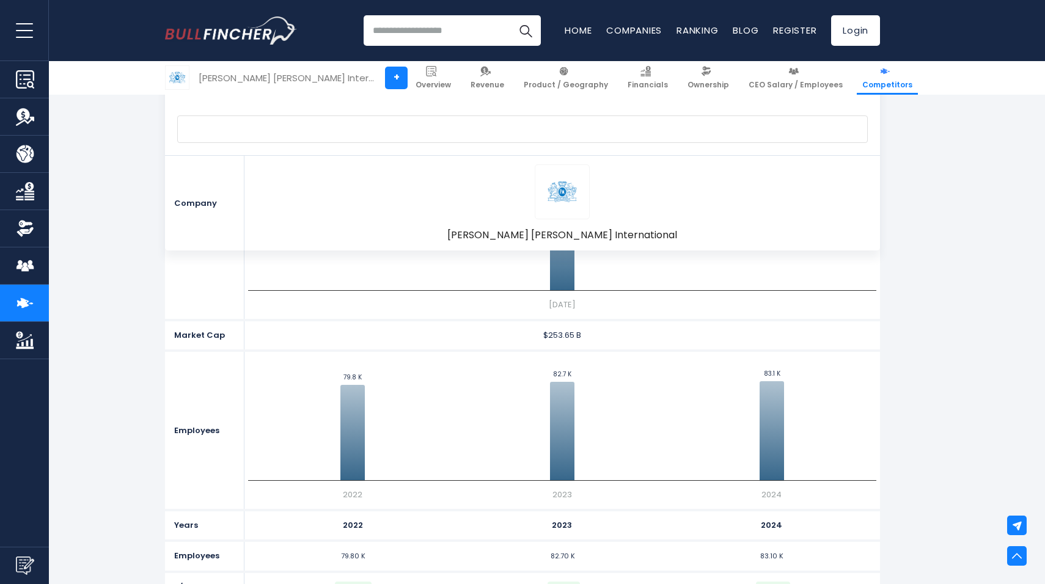
scroll to position [0, 0]
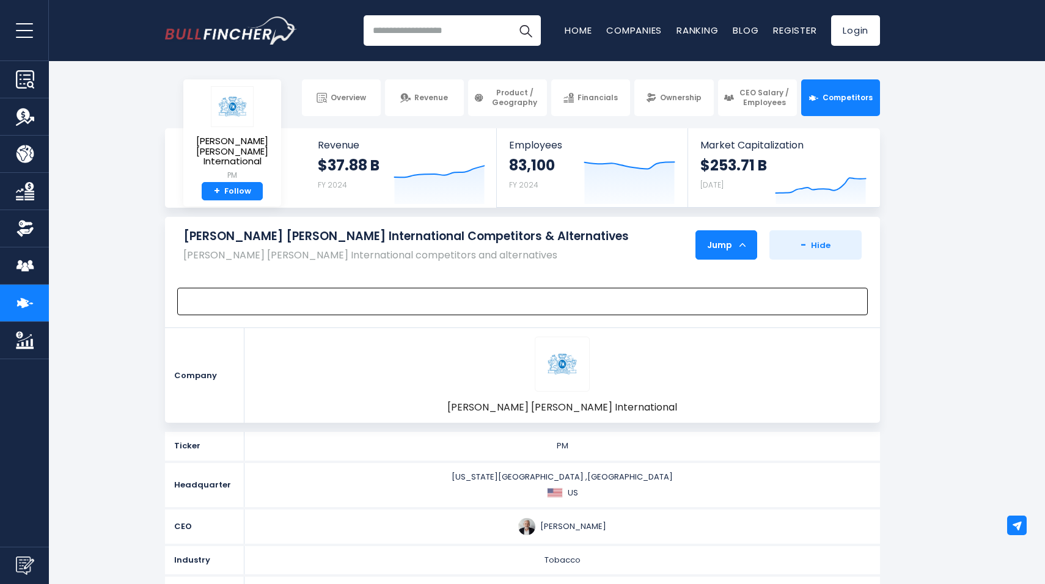
click at [669, 299] on span at bounding box center [517, 301] width 666 height 14
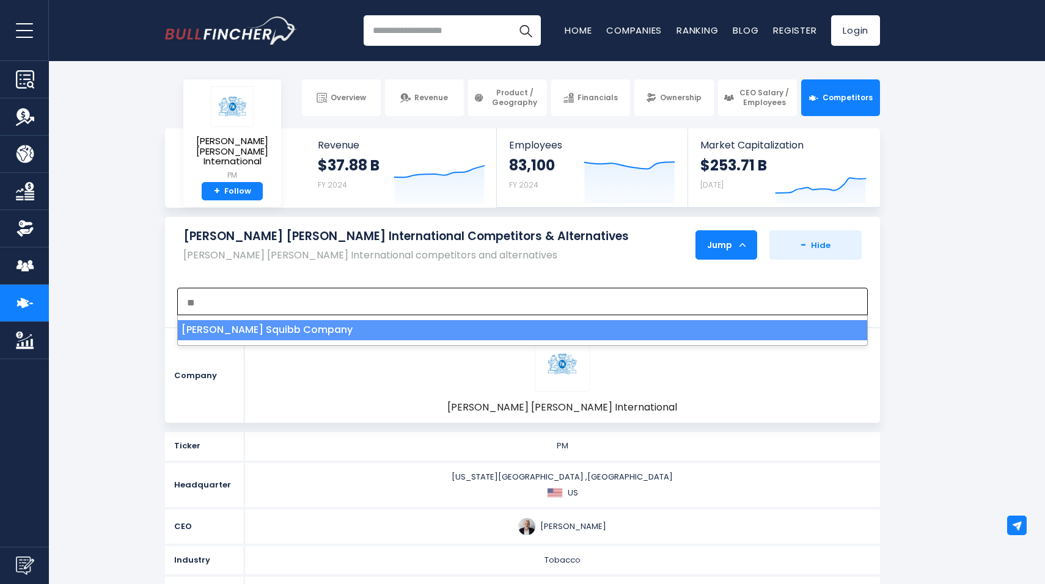
type textarea "*"
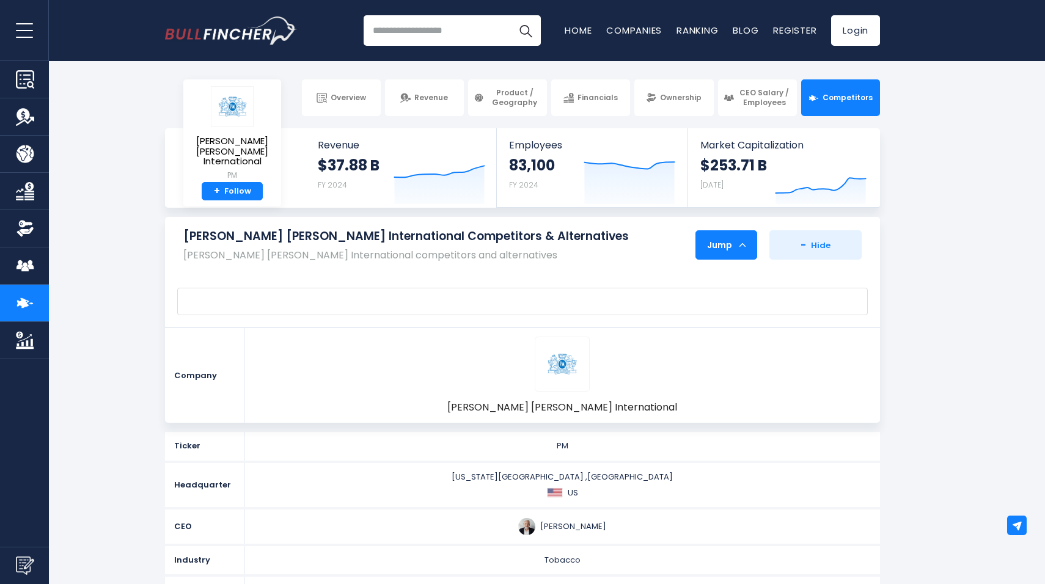
click at [135, 329] on section "[PERSON_NAME] [PERSON_NAME] International Competitors & Alternatives [PERSON_NA…" at bounding box center [522, 320] width 1045 height 206
click at [461, 32] on input "search" at bounding box center [451, 30] width 177 height 31
type input "*******"
drag, startPoint x: 428, startPoint y: 22, endPoint x: 303, endPoint y: 29, distance: 124.8
click at [363, 29] on input "*******" at bounding box center [451, 30] width 177 height 31
